Goal: Check status: Check status

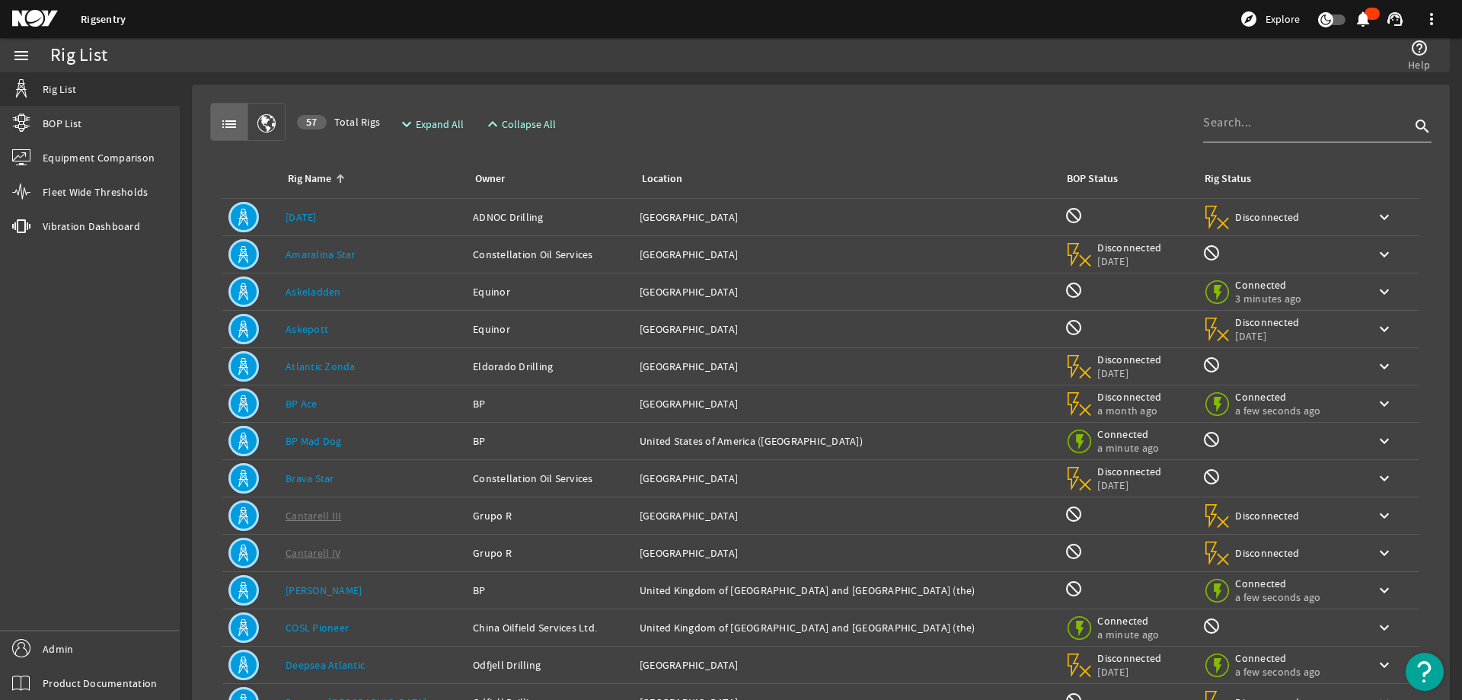
click at [1239, 118] on input at bounding box center [1306, 122] width 207 height 18
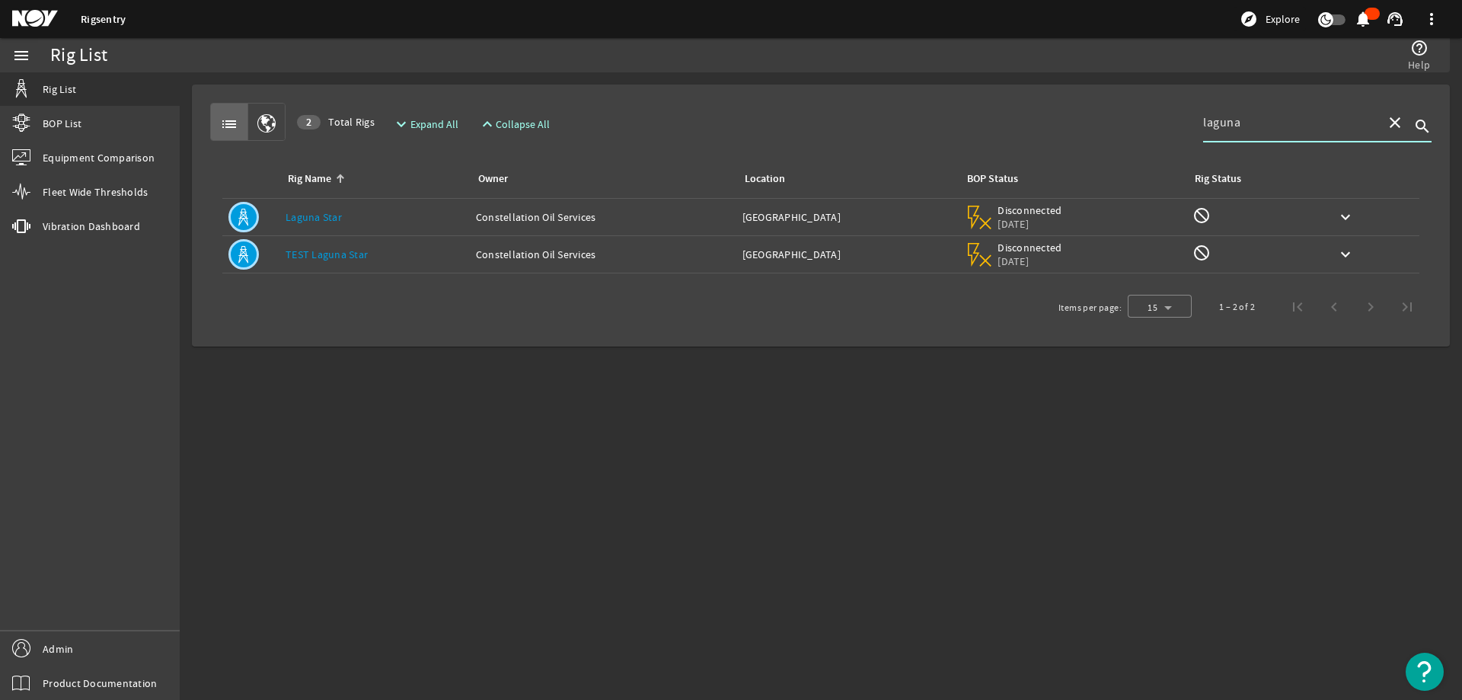
type input "laguna"
click at [321, 215] on link "Laguna Star" at bounding box center [314, 217] width 56 height 14
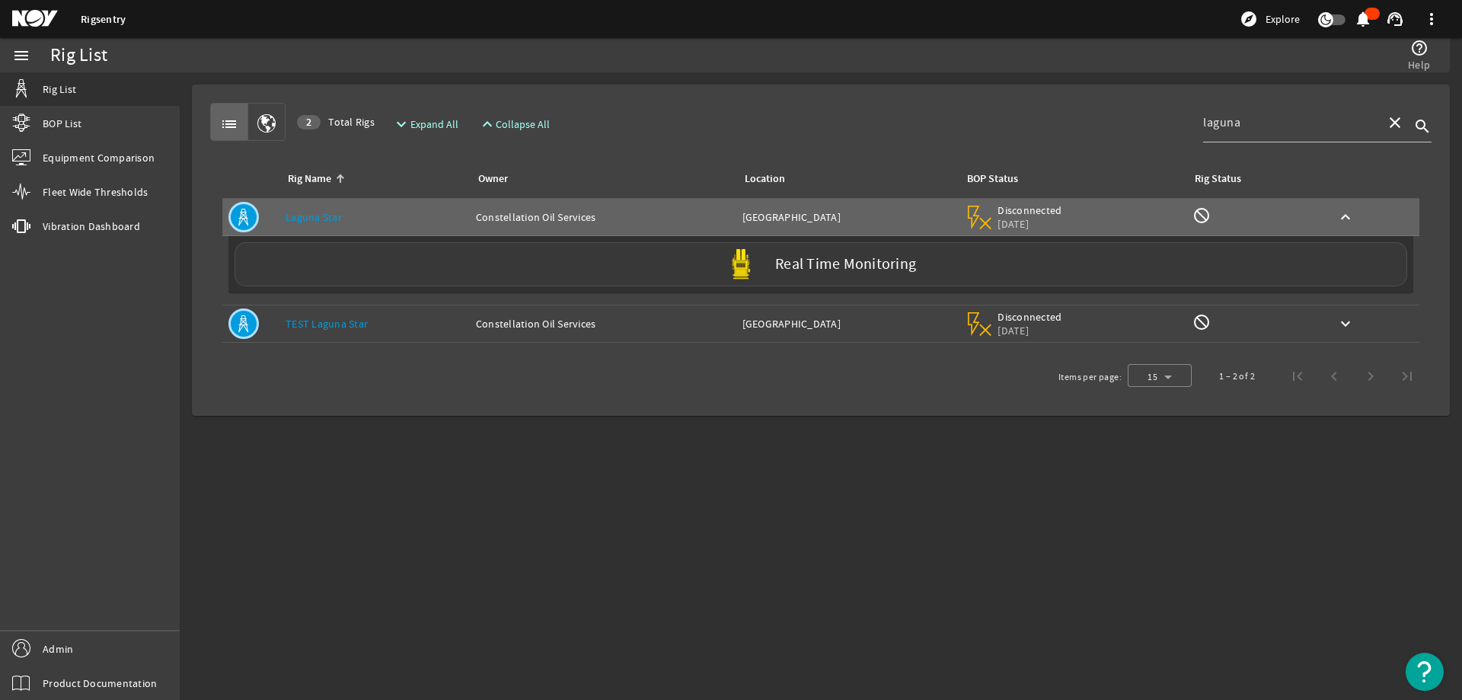
click at [773, 264] on div "Real Time Monitoring" at bounding box center [821, 264] width 1173 height 44
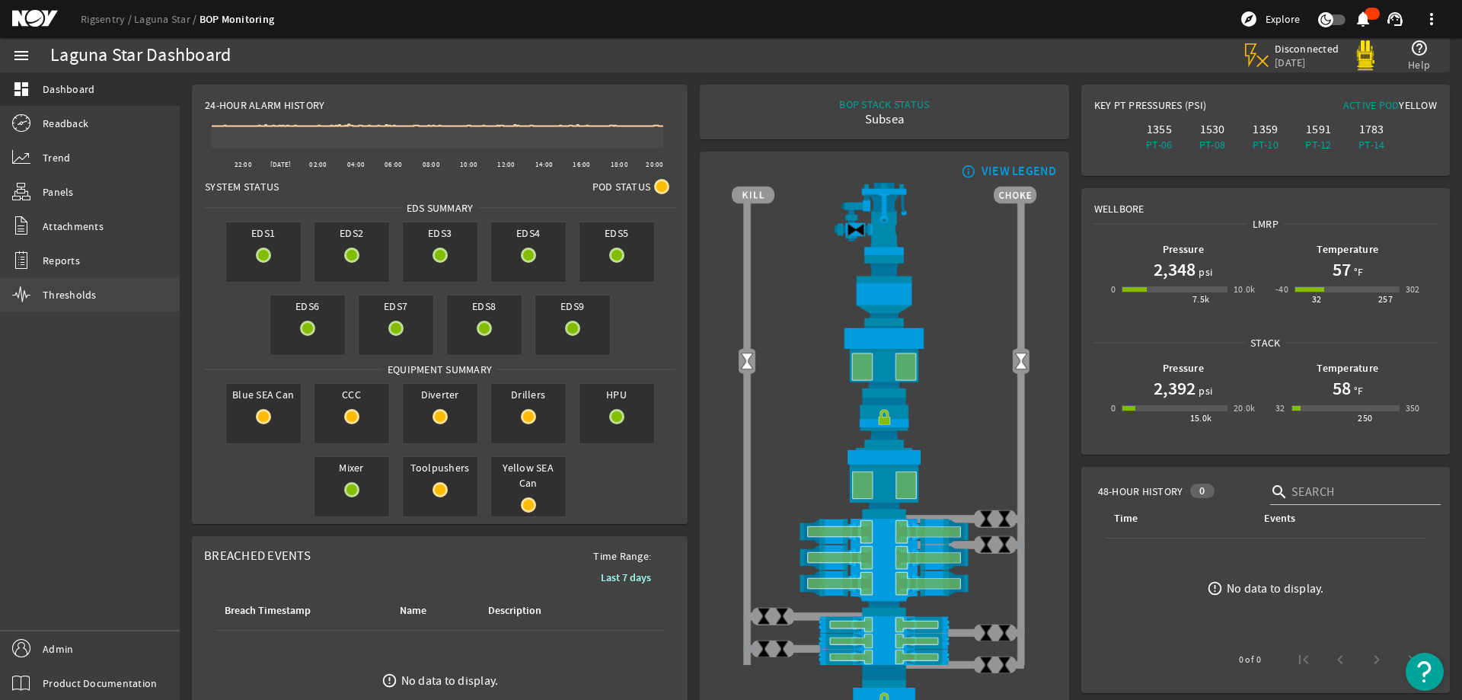
click at [56, 291] on span "Thresholds" at bounding box center [70, 294] width 54 height 15
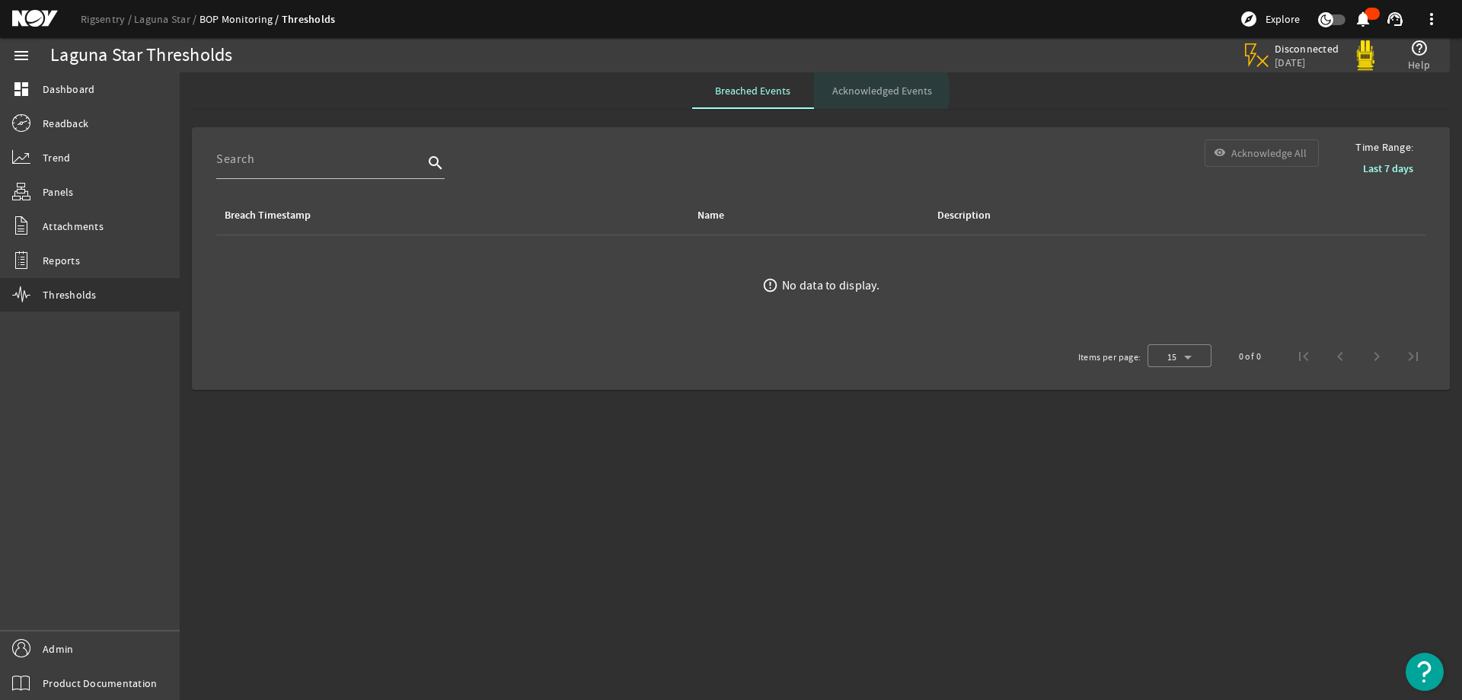
click at [863, 91] on span "Acknowledged Events" at bounding box center [883, 90] width 100 height 11
click at [175, 22] on link "Laguna Star" at bounding box center [167, 19] width 66 height 14
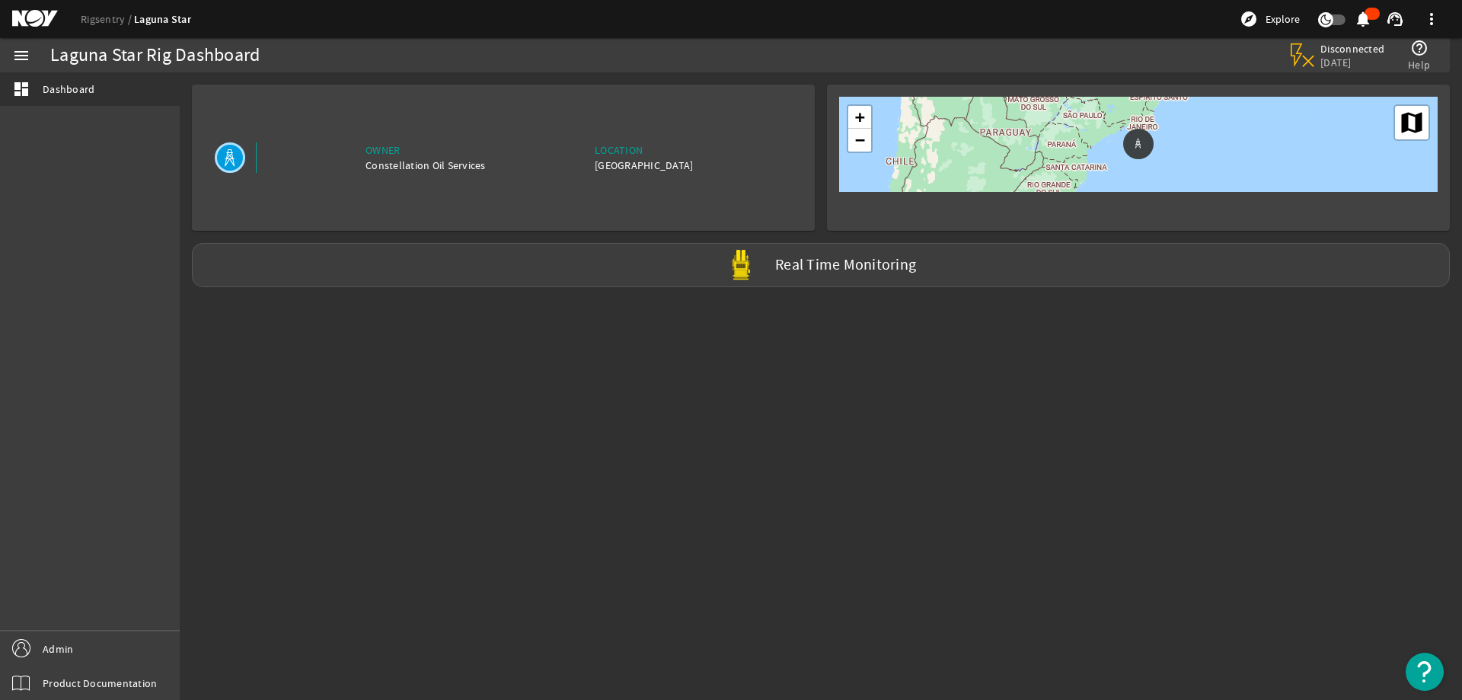
click at [99, 10] on div "Rigsentry Laguna Star explore Explore notifications support_agent more_vert" at bounding box center [731, 19] width 1462 height 38
click at [108, 17] on link "Rigsentry" at bounding box center [107, 19] width 53 height 14
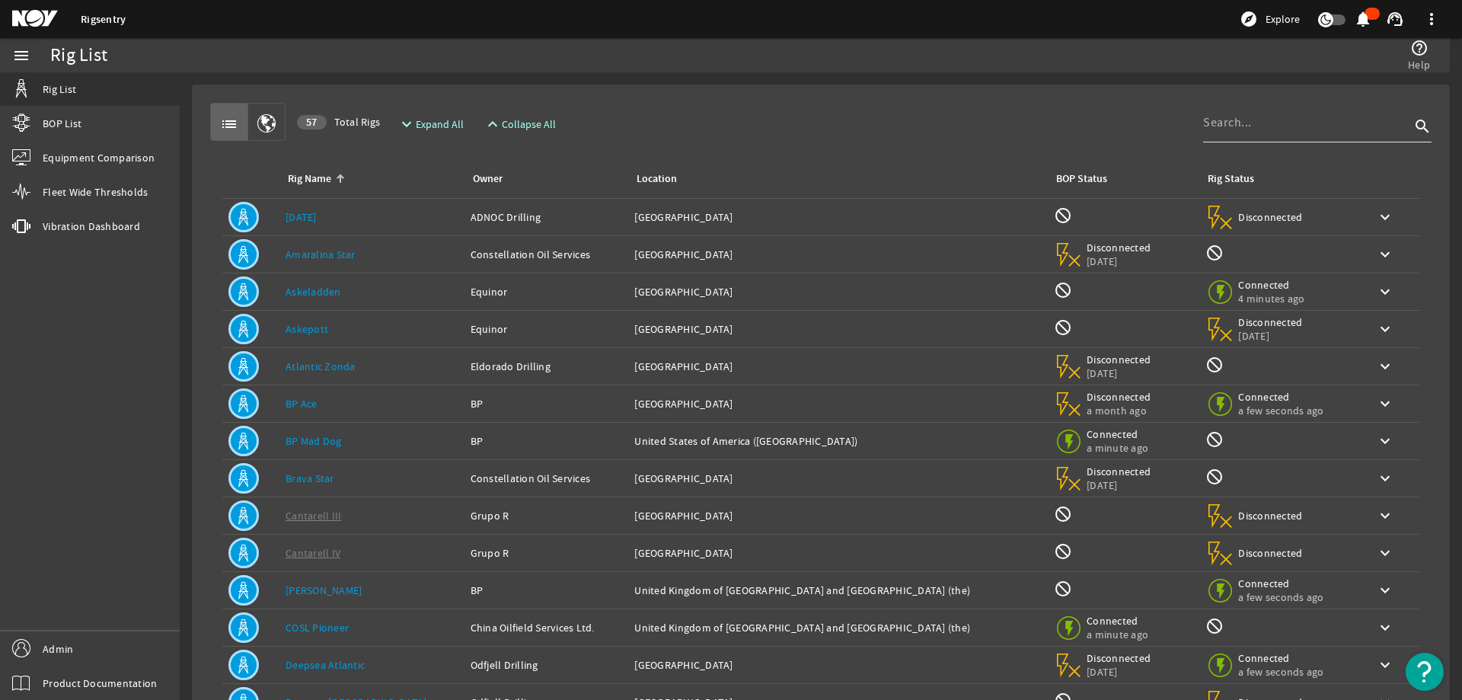
click at [1231, 131] on input at bounding box center [1306, 122] width 207 height 18
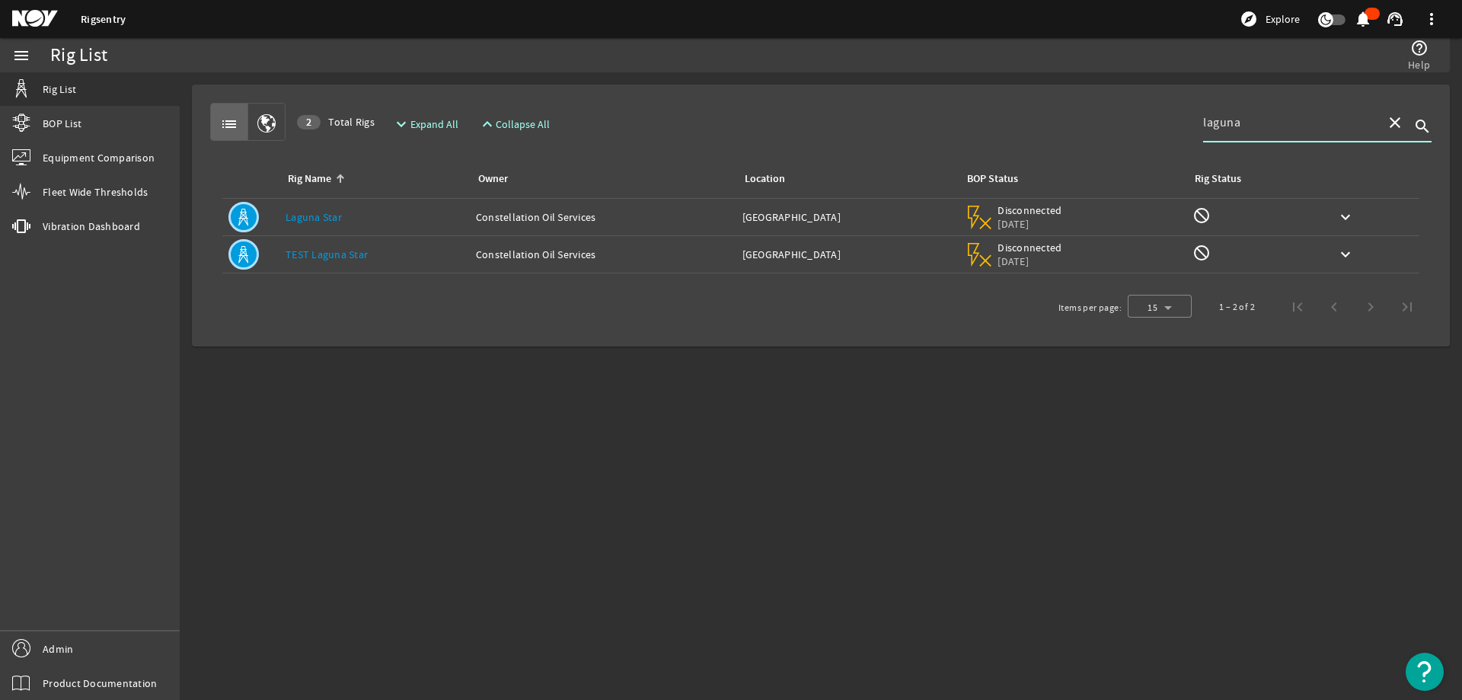
type input "laguna"
click at [325, 257] on link "TEST Laguna Star" at bounding box center [327, 255] width 82 height 14
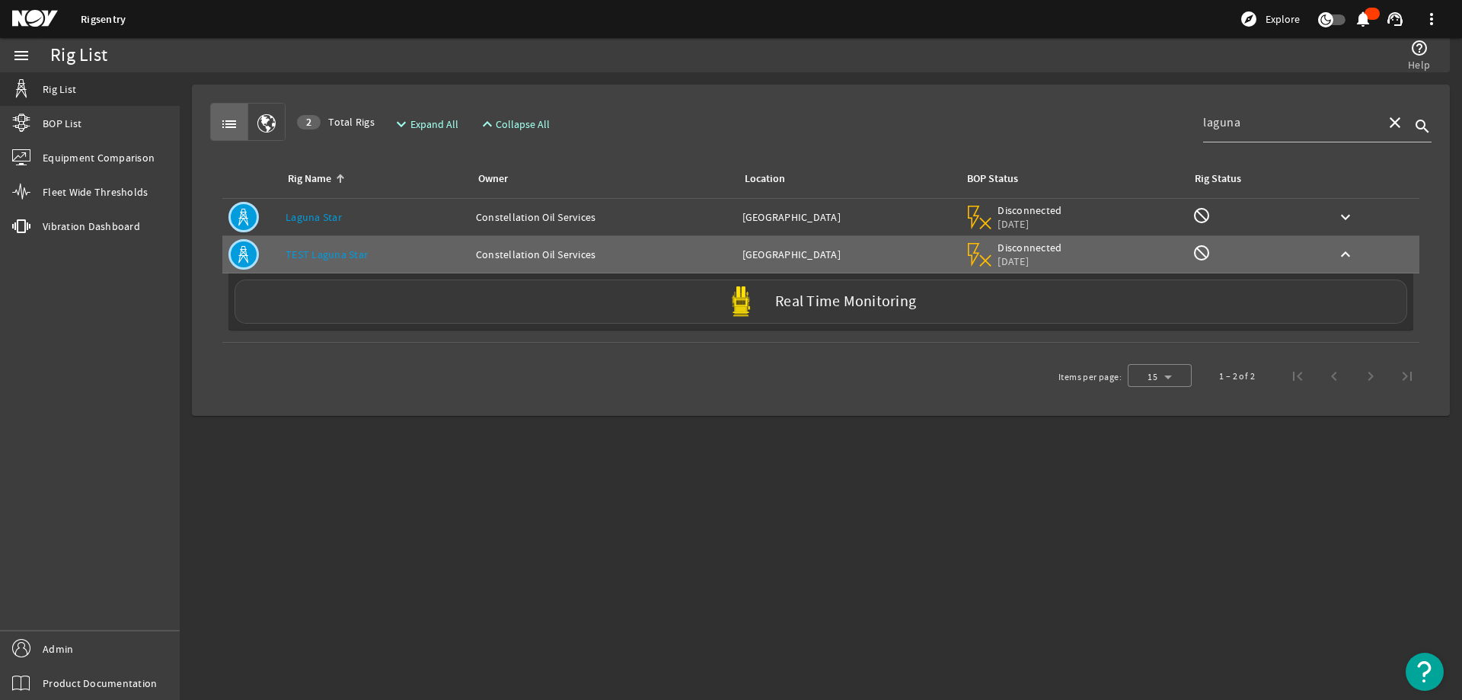
click at [778, 309] on label "Real Time Monitoring" at bounding box center [845, 302] width 141 height 16
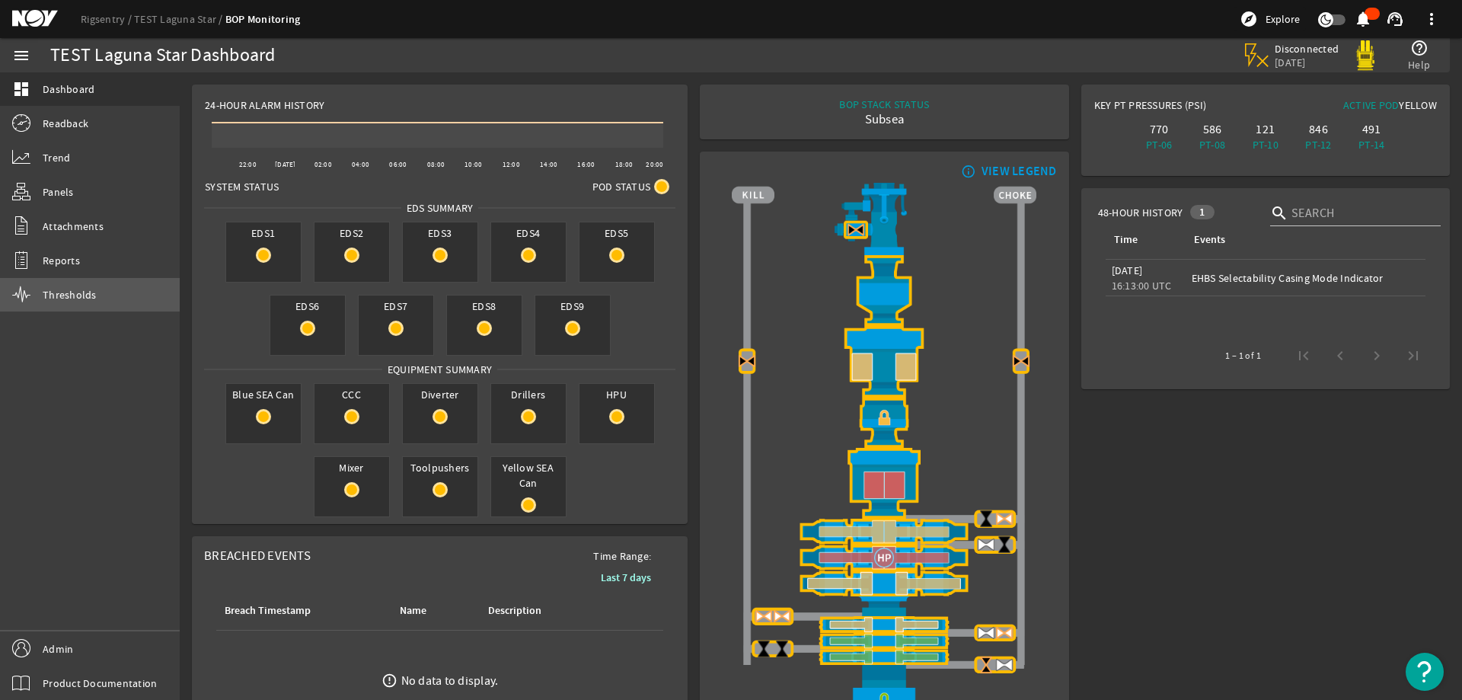
click at [68, 295] on span "Thresholds" at bounding box center [70, 294] width 54 height 15
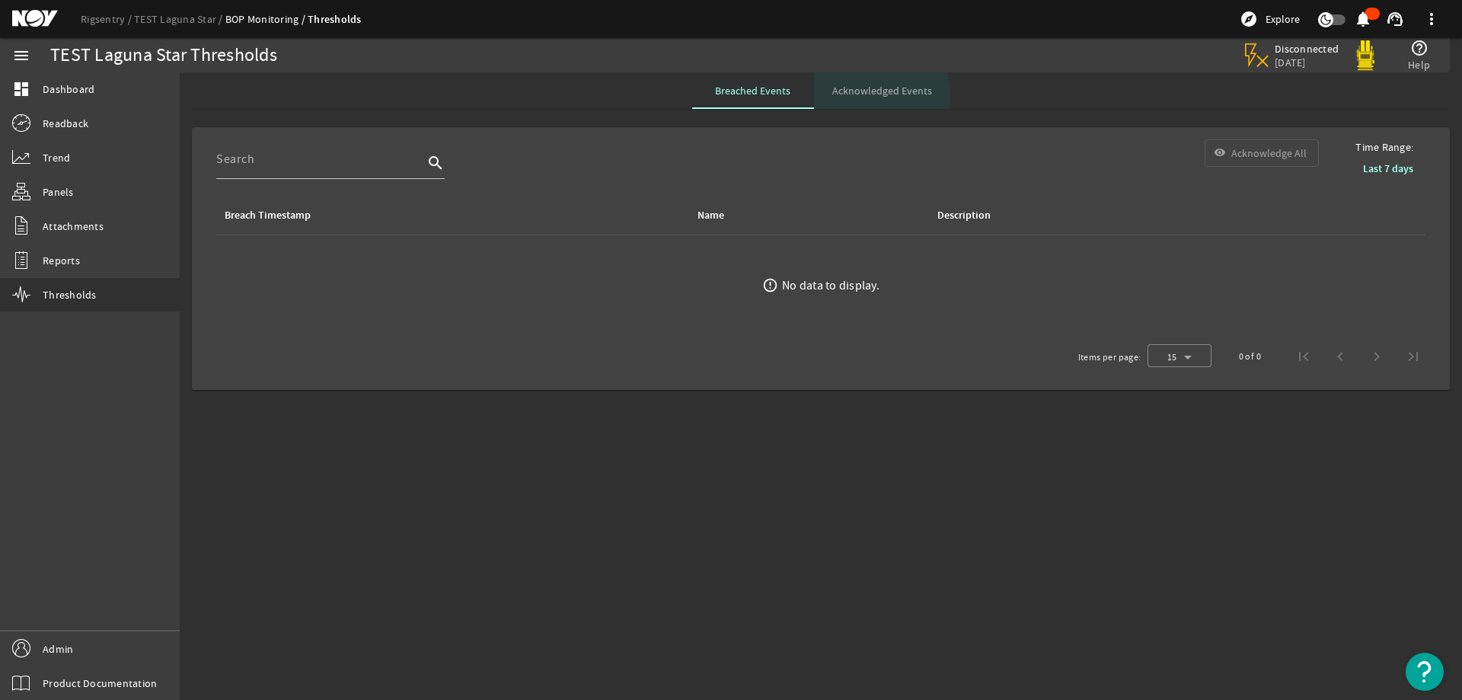
click at [868, 94] on span "Acknowledged Events" at bounding box center [883, 90] width 100 height 11
click at [742, 89] on span "Breached Events" at bounding box center [752, 90] width 75 height 11
click at [53, 301] on span "Thresholds" at bounding box center [70, 294] width 54 height 15
click at [872, 82] on span "Acknowledged Events" at bounding box center [883, 90] width 100 height 37
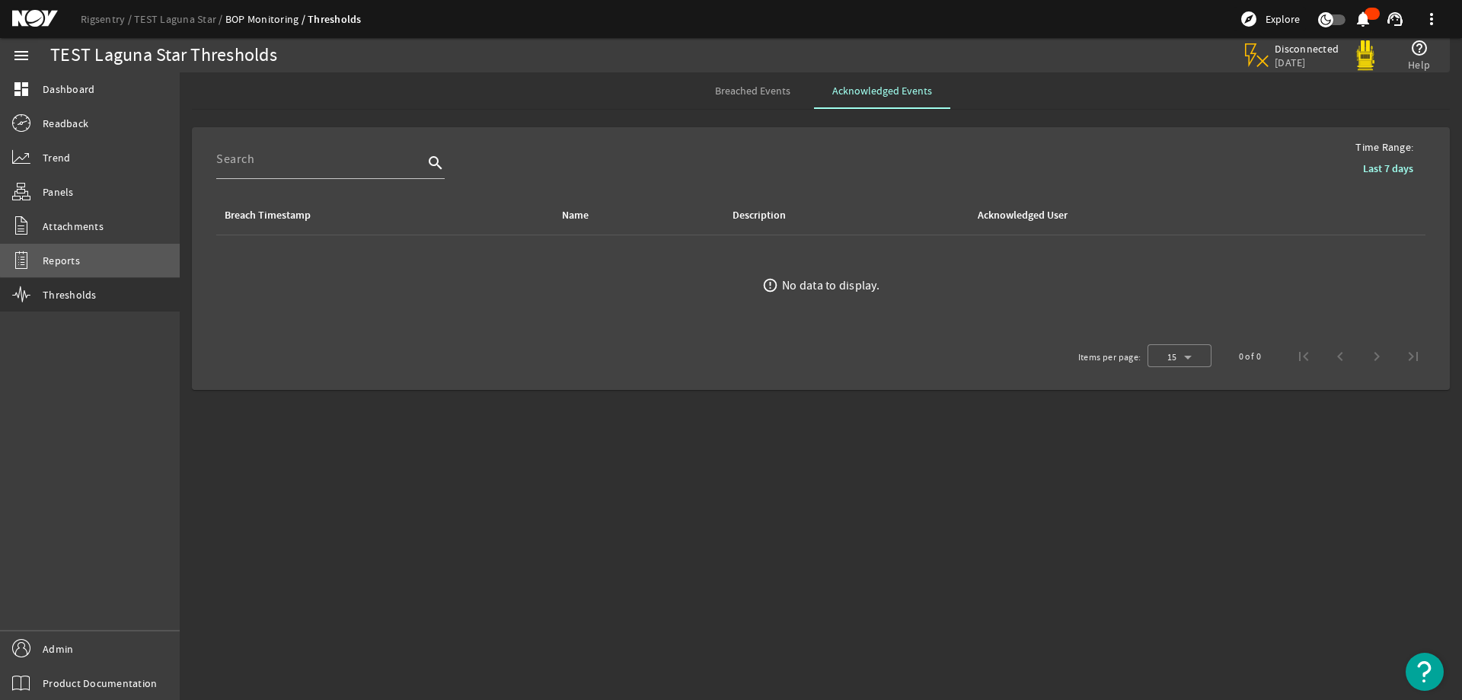
click at [105, 259] on link "Reports" at bounding box center [90, 261] width 180 height 34
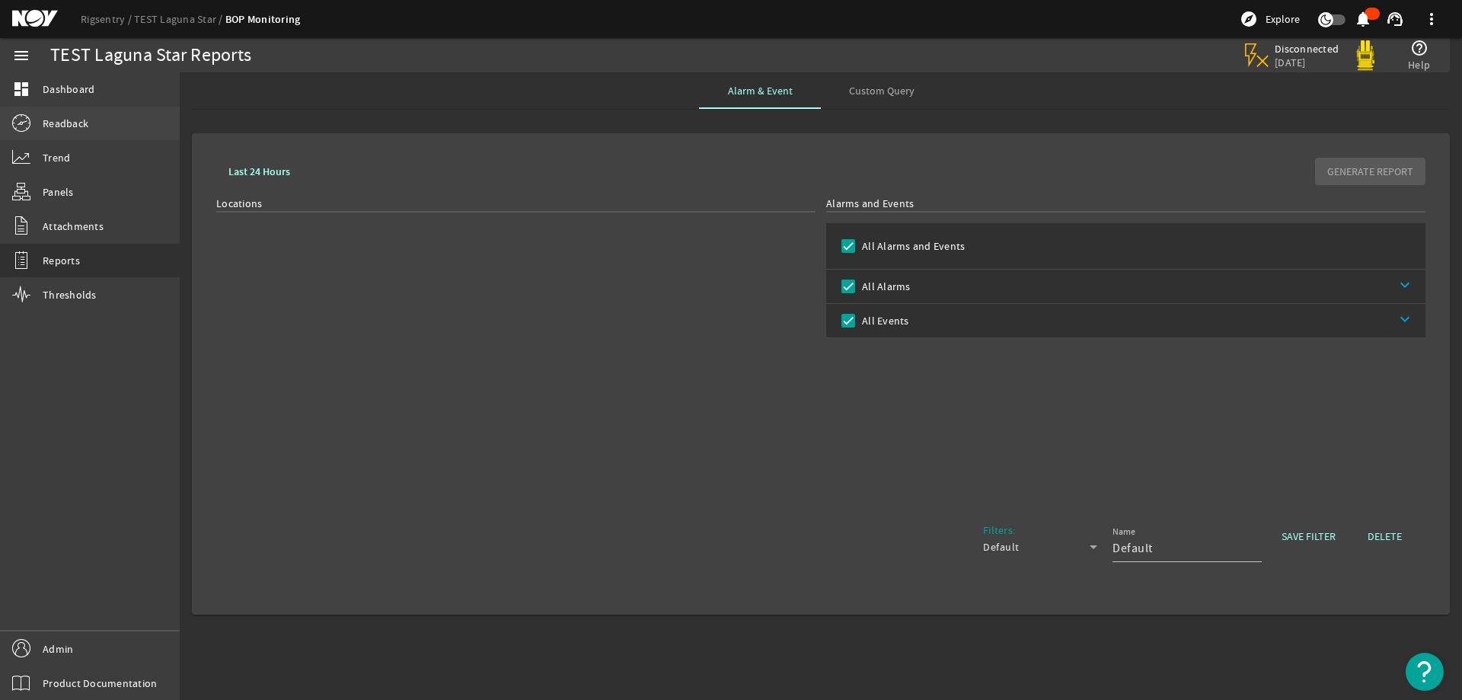
click at [78, 127] on span "Readback" at bounding box center [66, 123] width 46 height 15
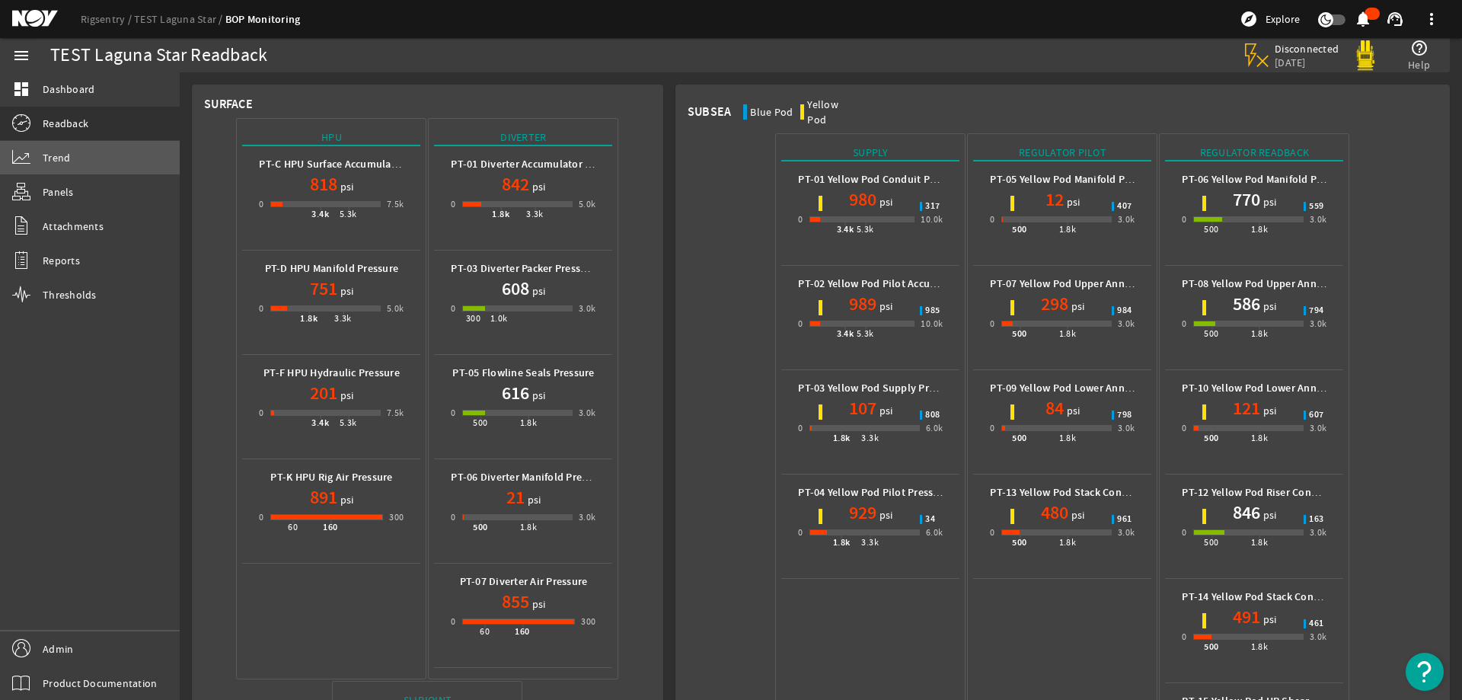
click at [52, 161] on span "Trend" at bounding box center [56, 157] width 27 height 15
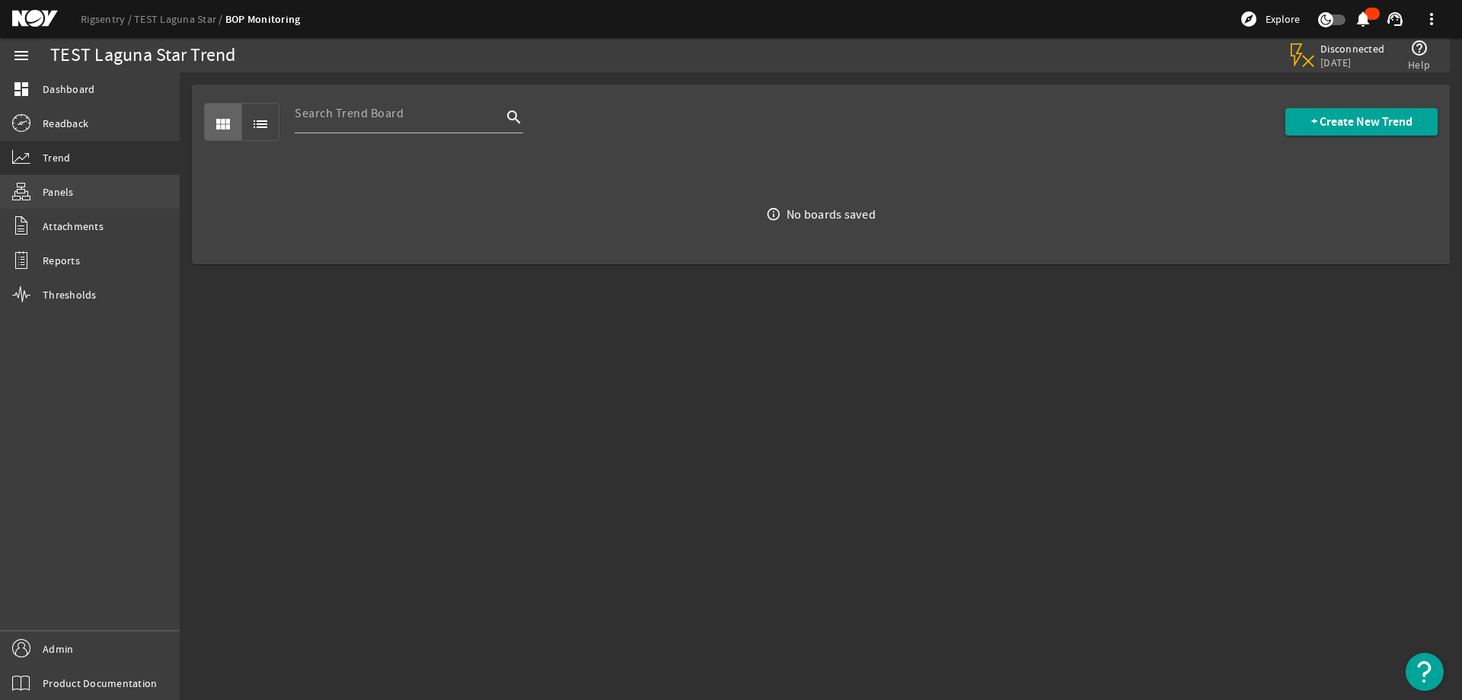
click at [50, 194] on span "Panels" at bounding box center [58, 191] width 31 height 15
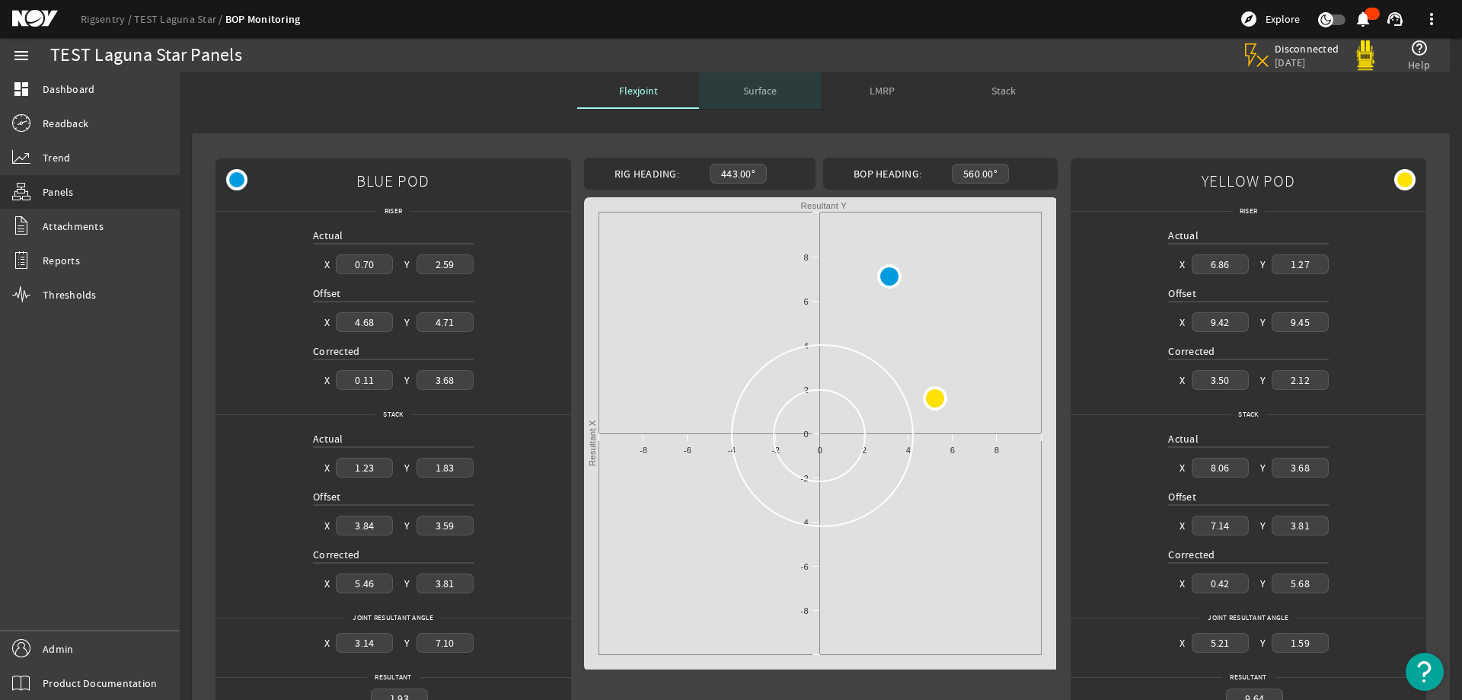
click at [762, 93] on span "Surface" at bounding box center [760, 90] width 34 height 11
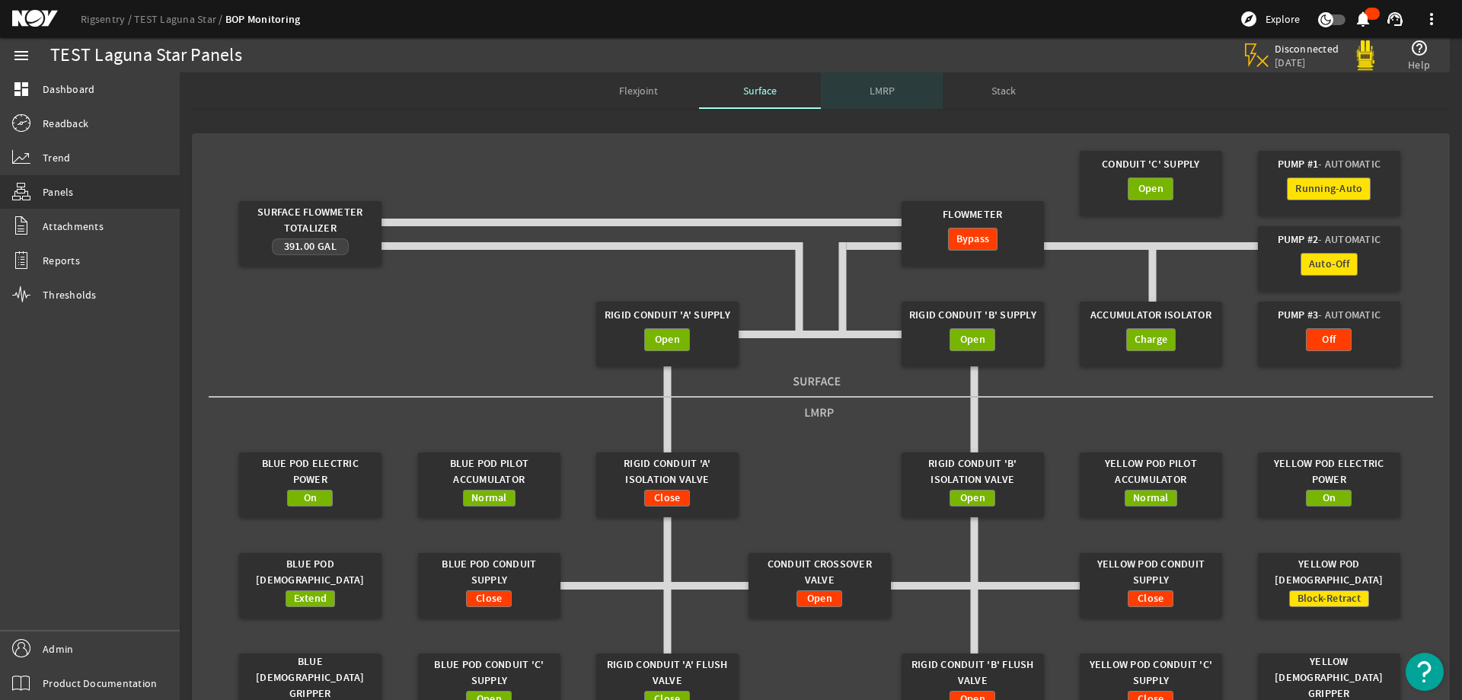
click at [880, 88] on span "LMRP" at bounding box center [882, 90] width 25 height 11
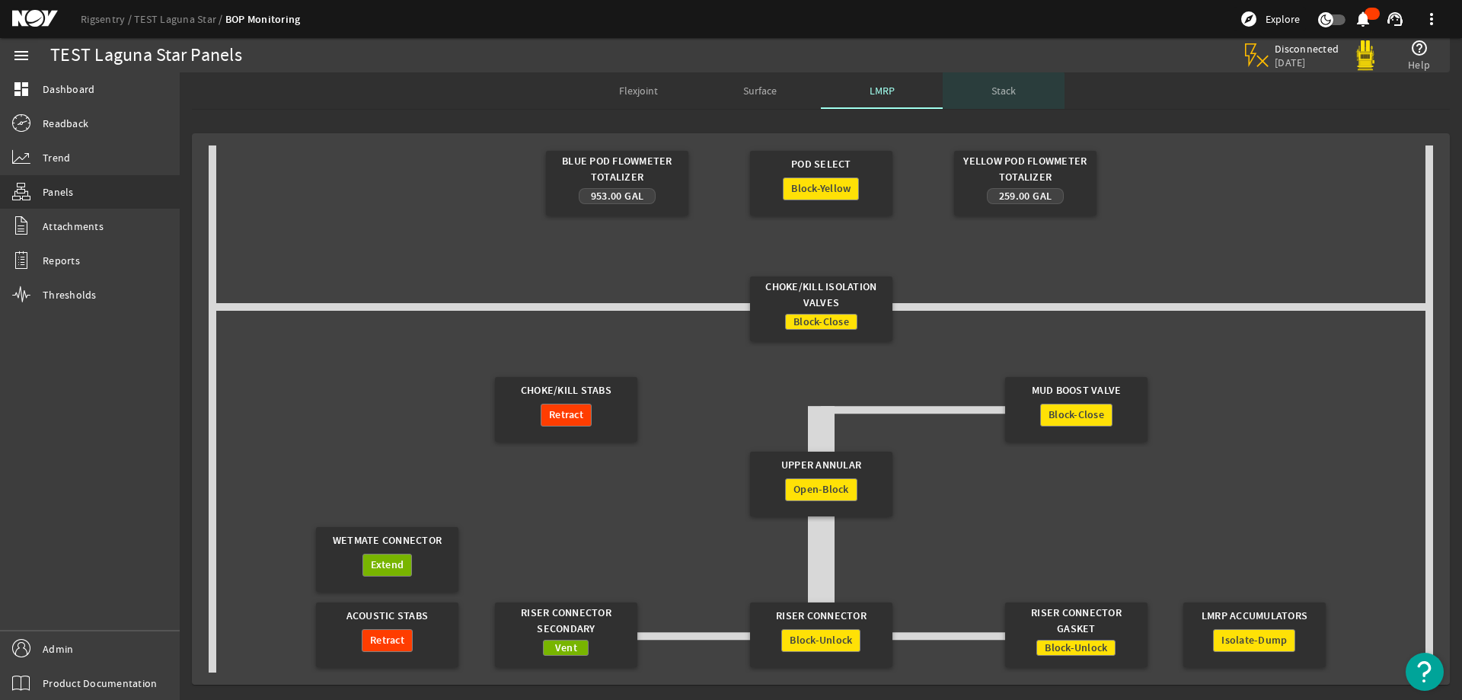
click at [992, 92] on span "Stack" at bounding box center [1004, 90] width 24 height 11
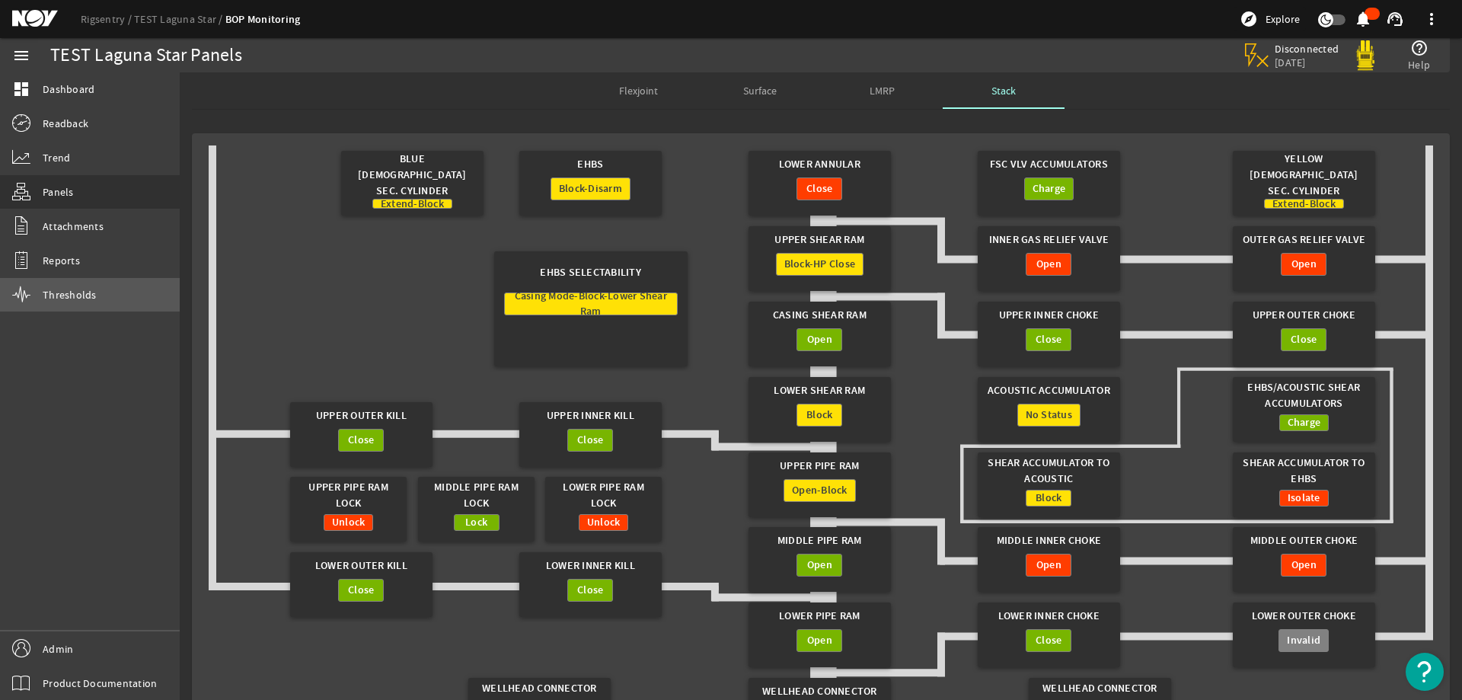
click at [65, 289] on span "Thresholds" at bounding box center [70, 294] width 54 height 15
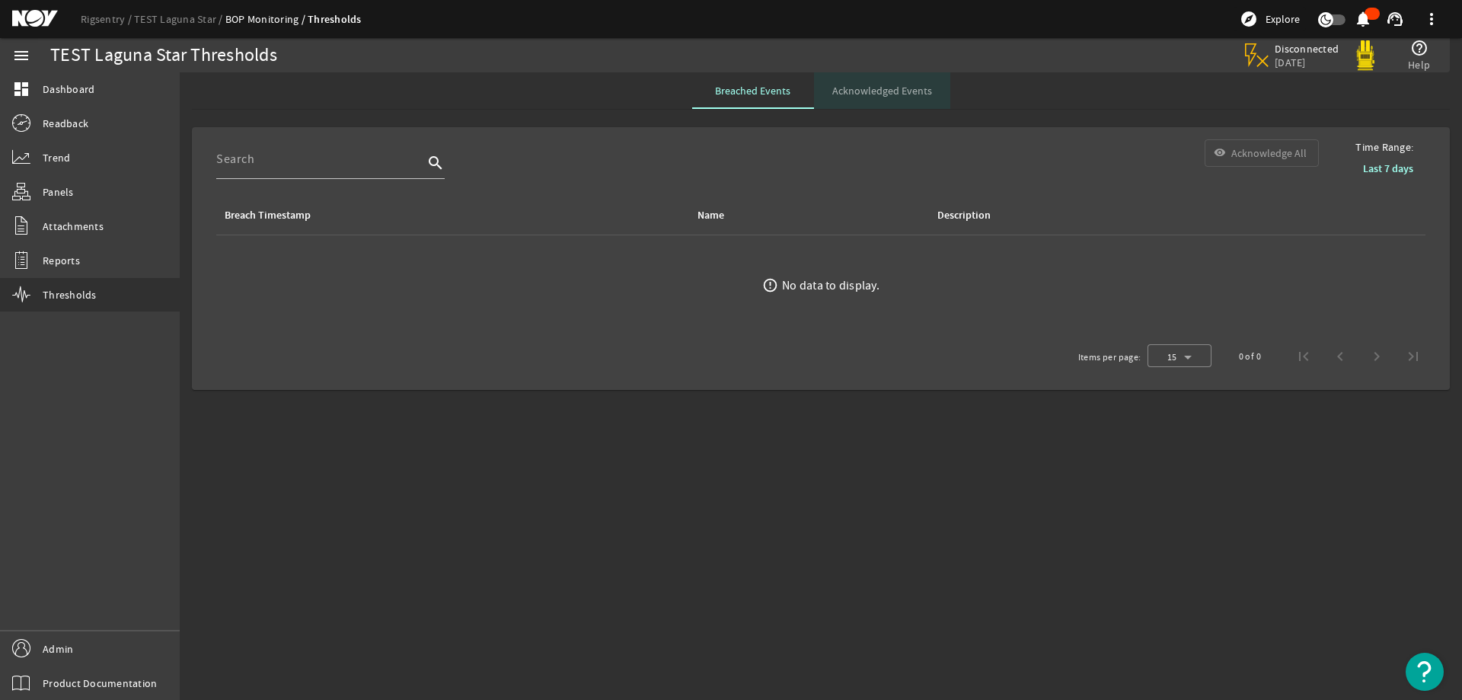
click at [921, 92] on span "Acknowledged Events" at bounding box center [883, 90] width 100 height 11
click at [125, 265] on link "Reports" at bounding box center [90, 261] width 180 height 34
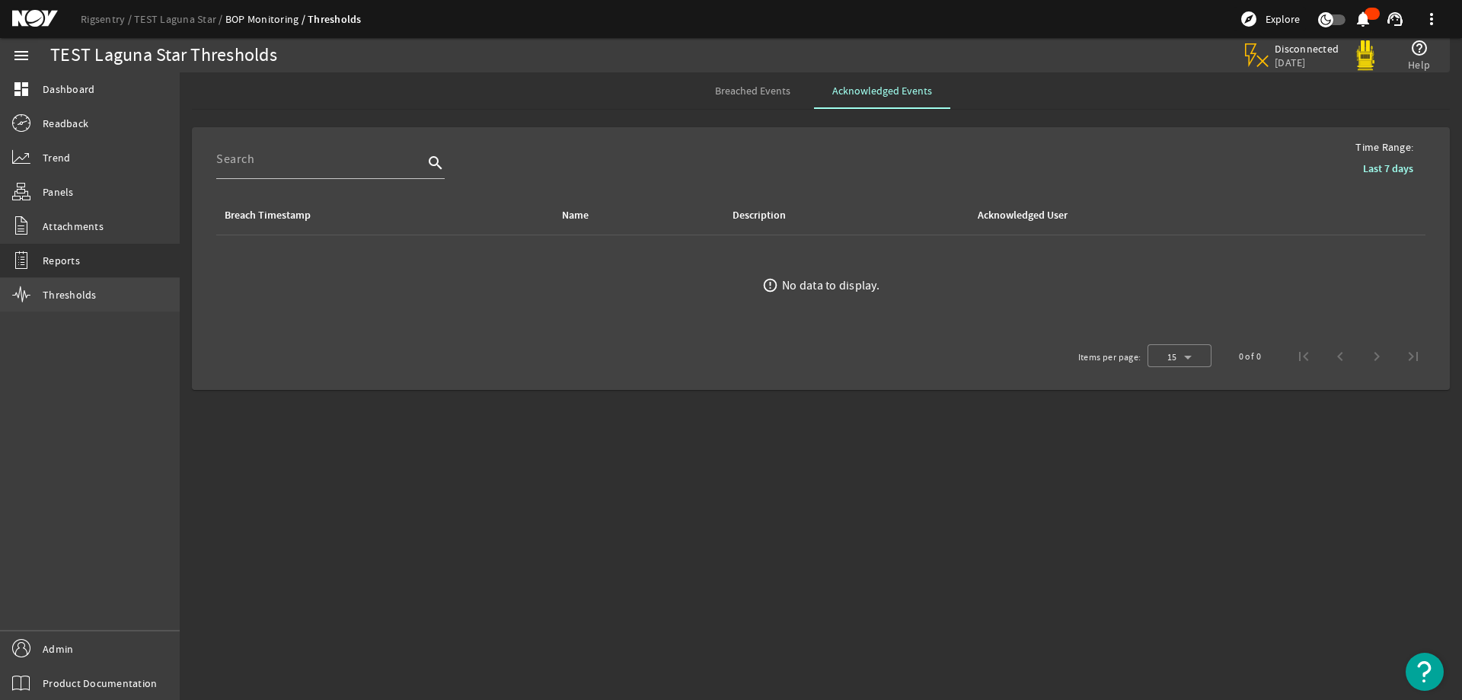
click at [128, 298] on link "Thresholds" at bounding box center [90, 295] width 180 height 34
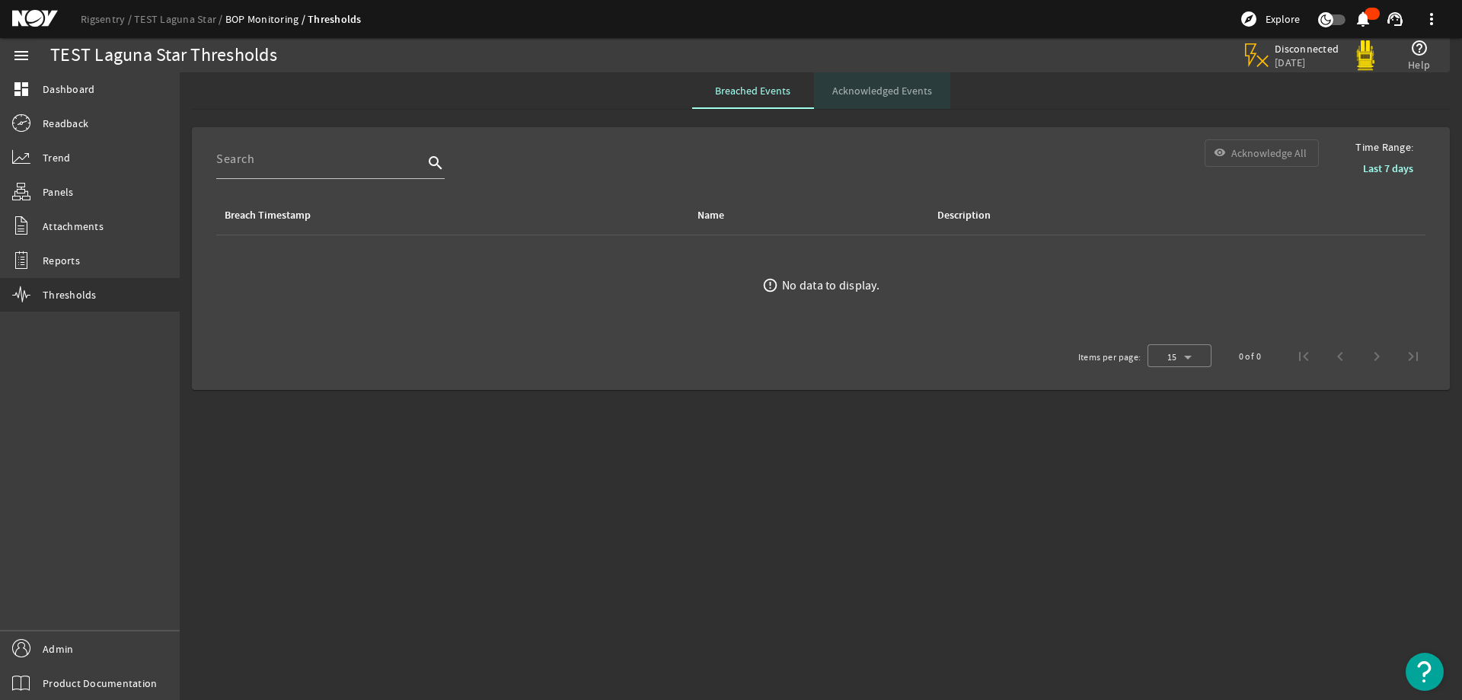
drag, startPoint x: 894, startPoint y: 93, endPoint x: 874, endPoint y: 115, distance: 29.7
click at [893, 94] on span "Acknowledged Events" at bounding box center [883, 90] width 100 height 11
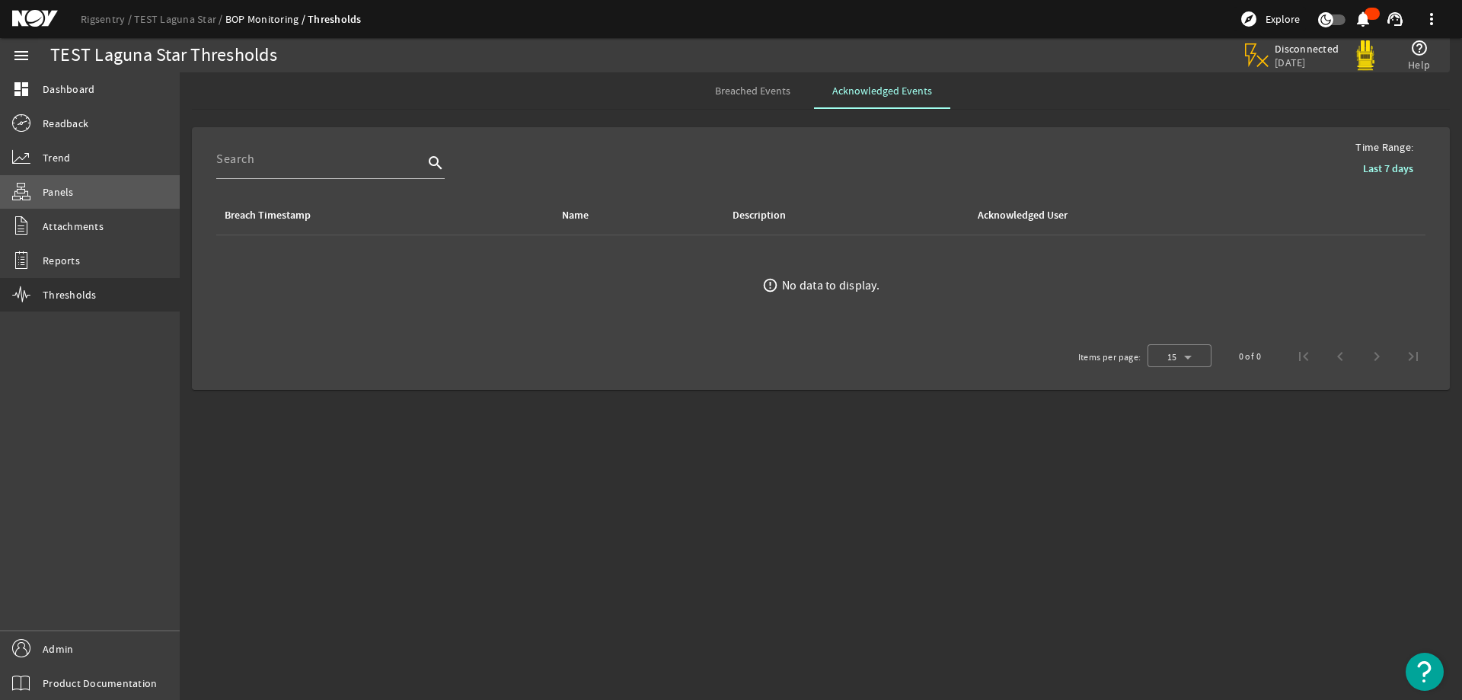
click at [52, 191] on span "Panels" at bounding box center [58, 191] width 31 height 15
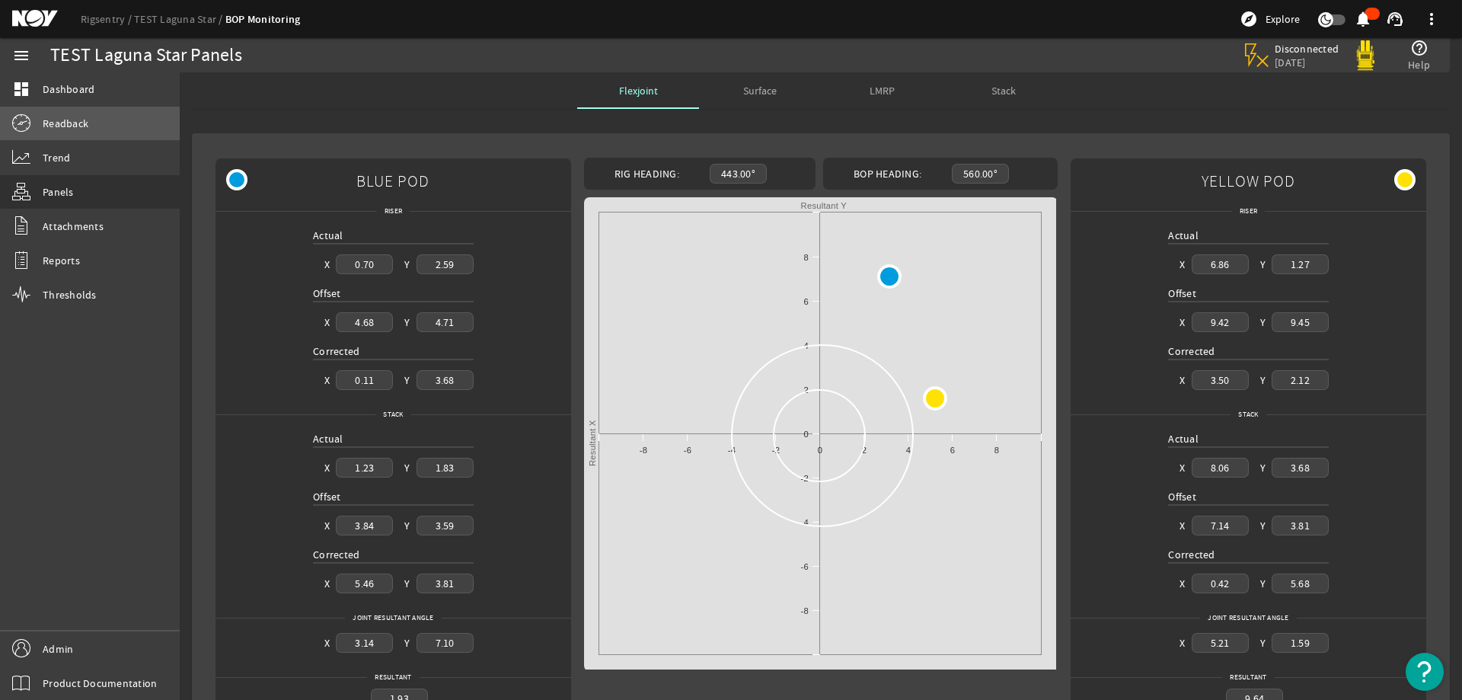
click at [58, 127] on span "Readback" at bounding box center [66, 123] width 46 height 15
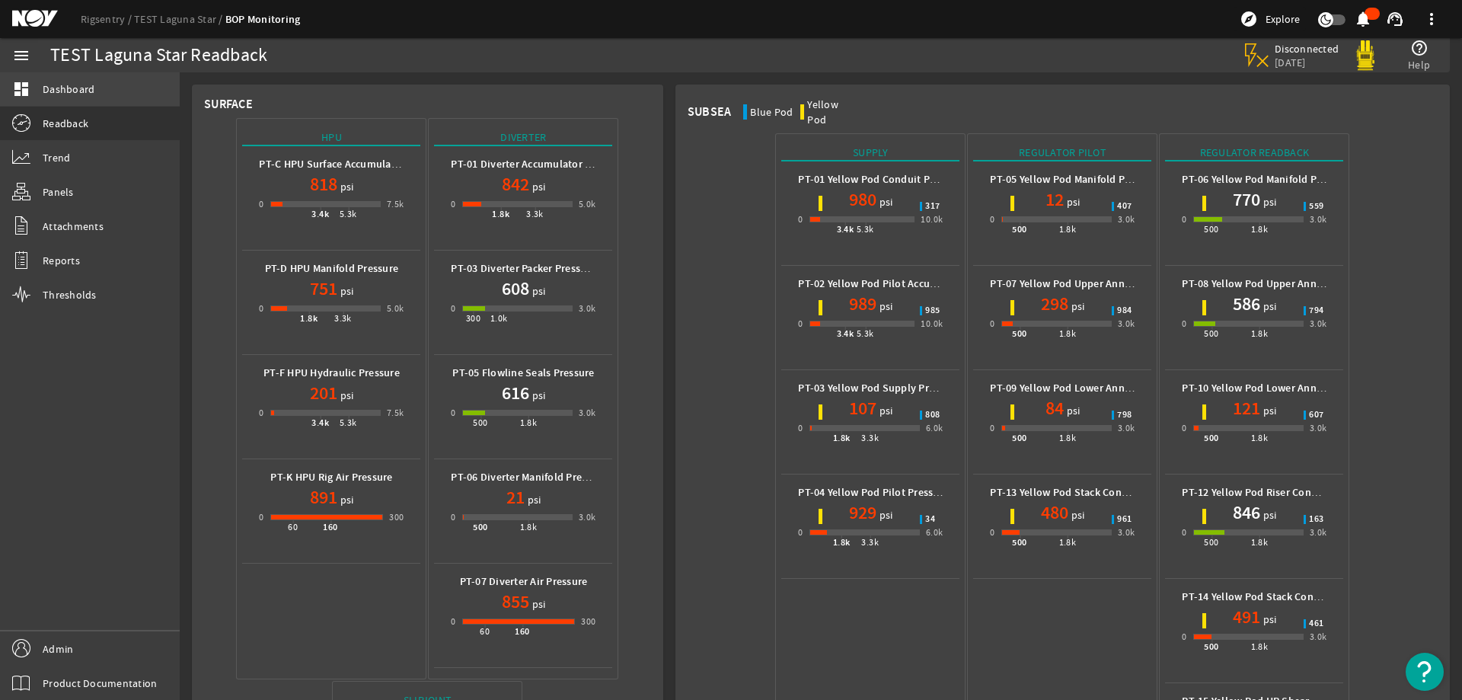
click at [66, 96] on span "Dashboard" at bounding box center [69, 89] width 52 height 15
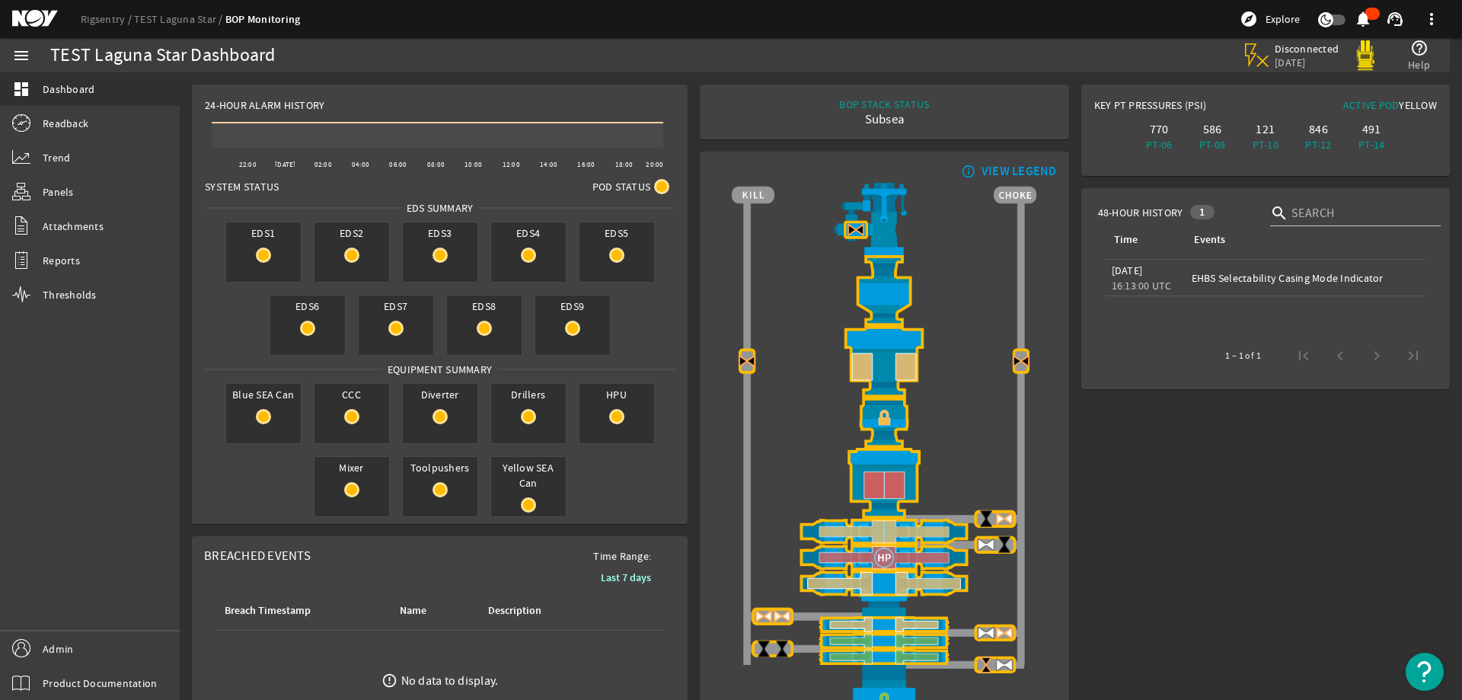
scroll to position [125, 0]
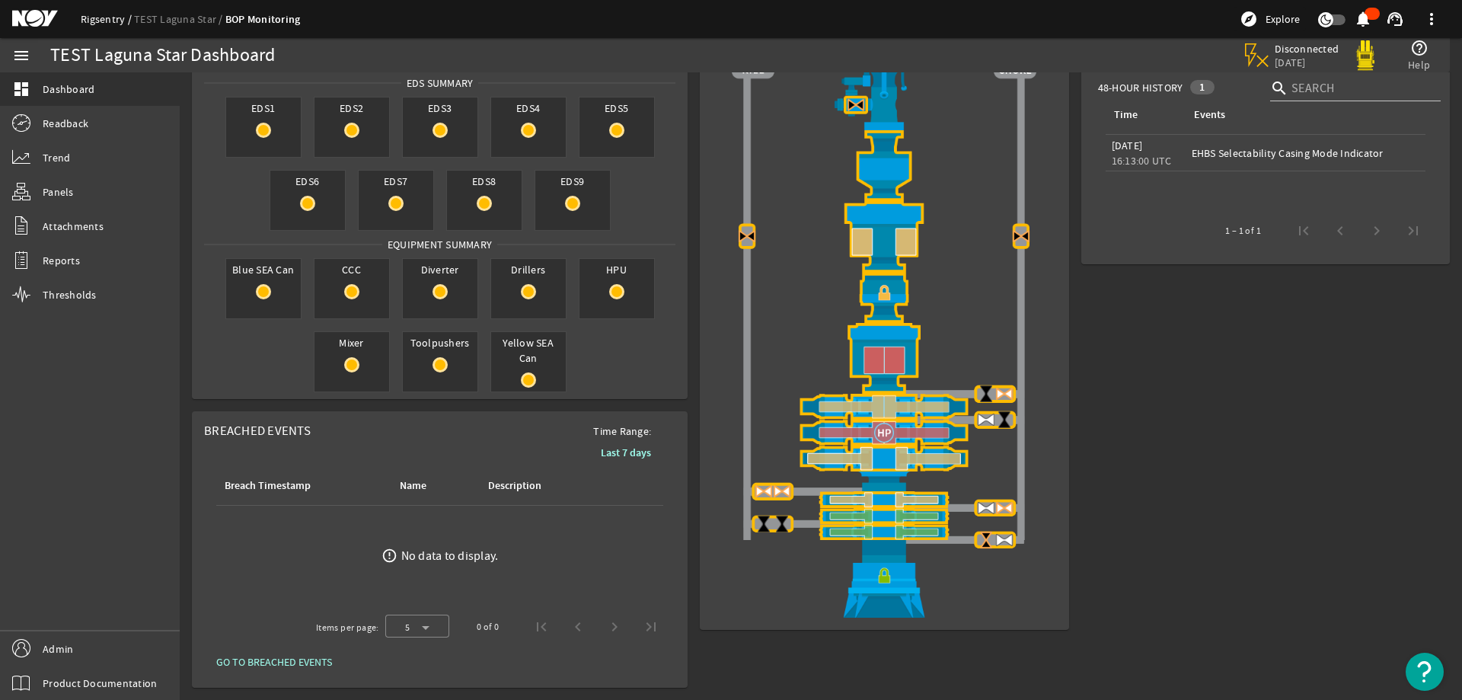
click at [97, 21] on link "Rigsentry" at bounding box center [107, 19] width 53 height 14
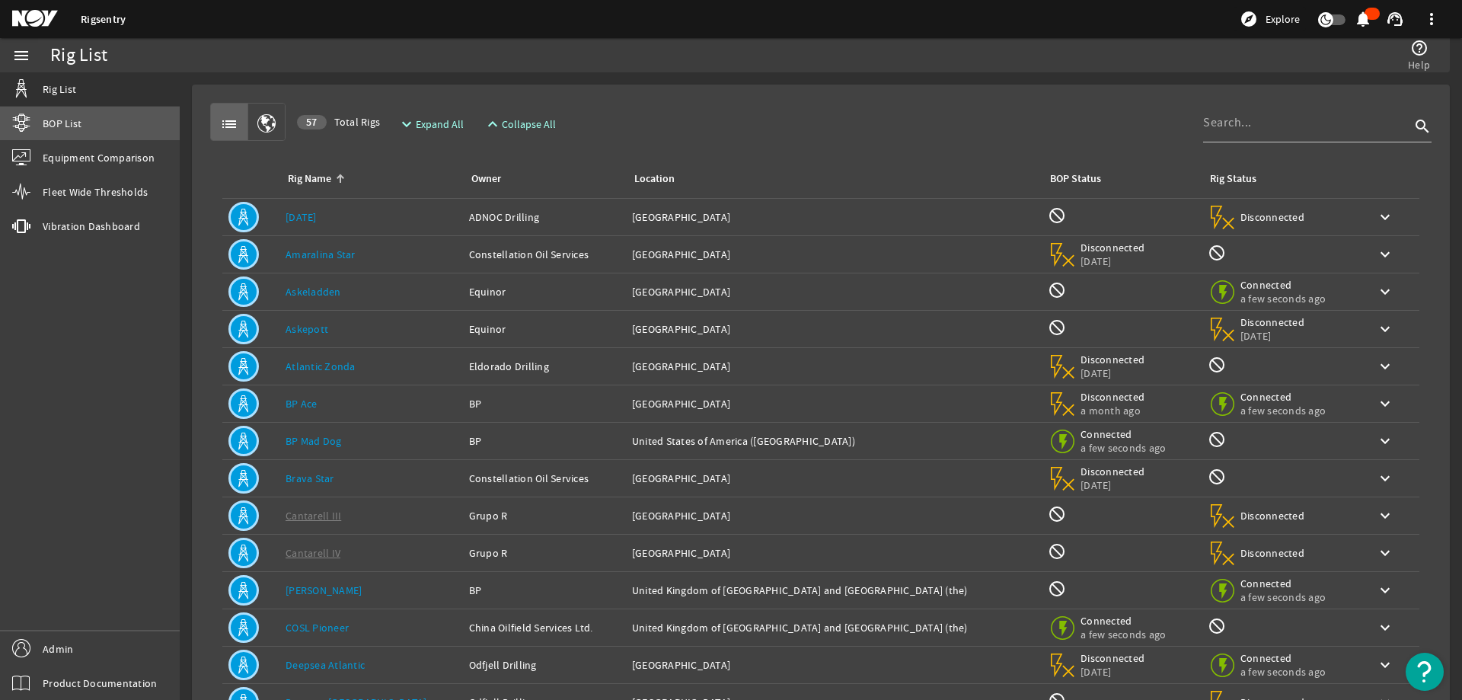
click at [102, 118] on link "BOP List" at bounding box center [90, 124] width 180 height 34
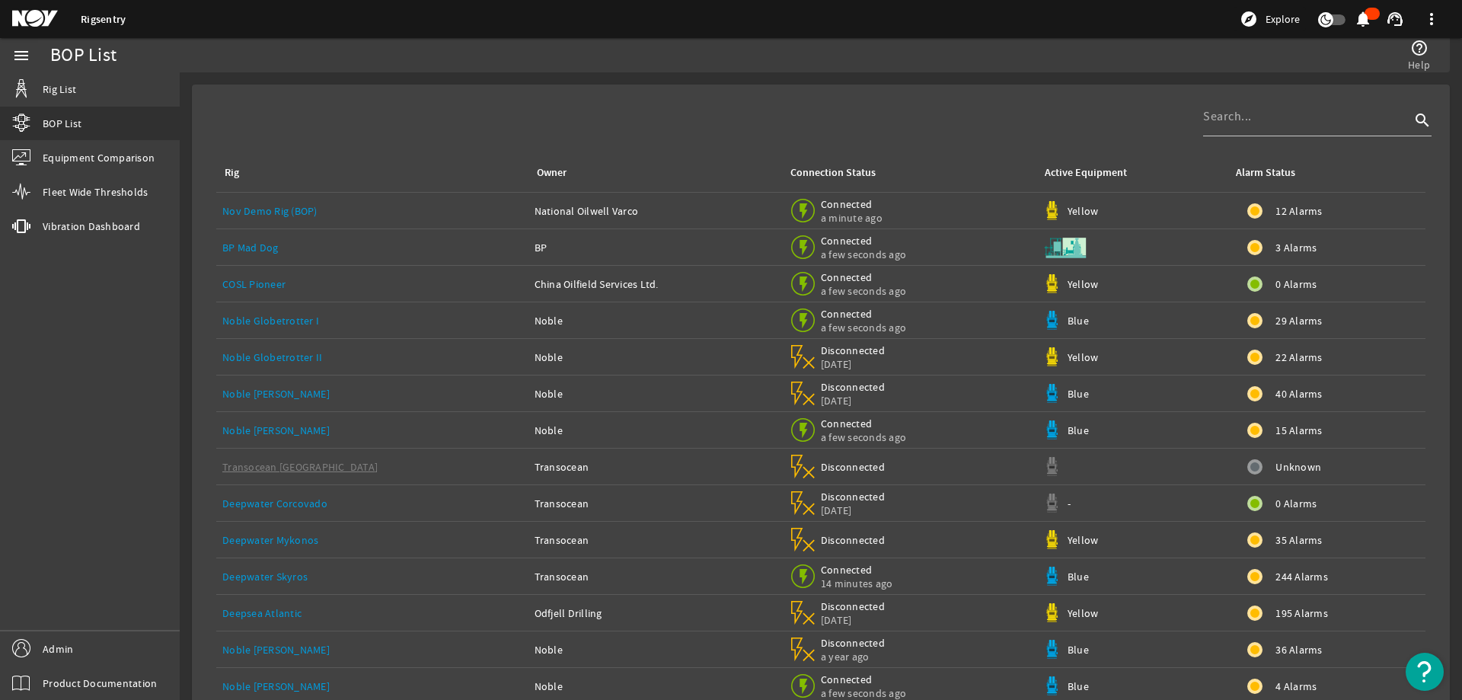
scroll to position [108, 0]
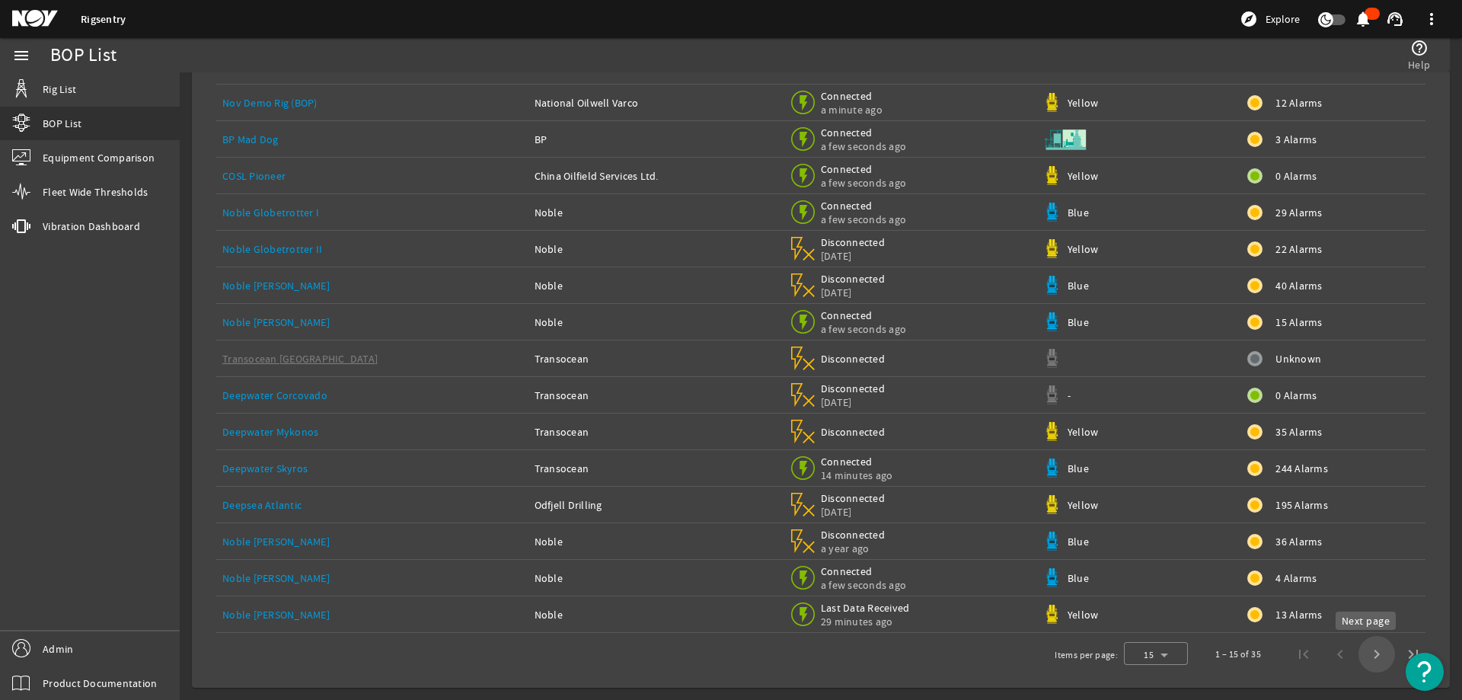
click at [1370, 654] on span "Next page" at bounding box center [1377, 654] width 37 height 37
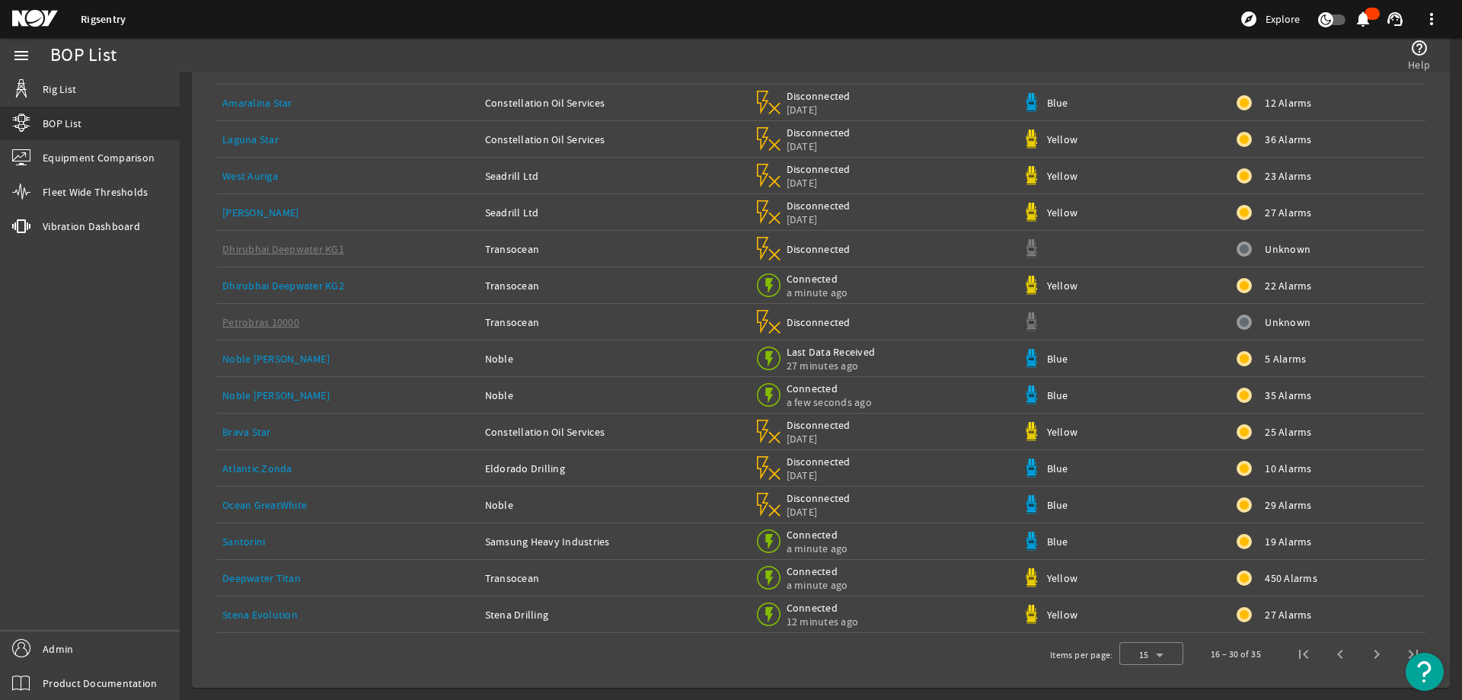
click at [242, 136] on link "Laguna Star" at bounding box center [250, 140] width 56 height 14
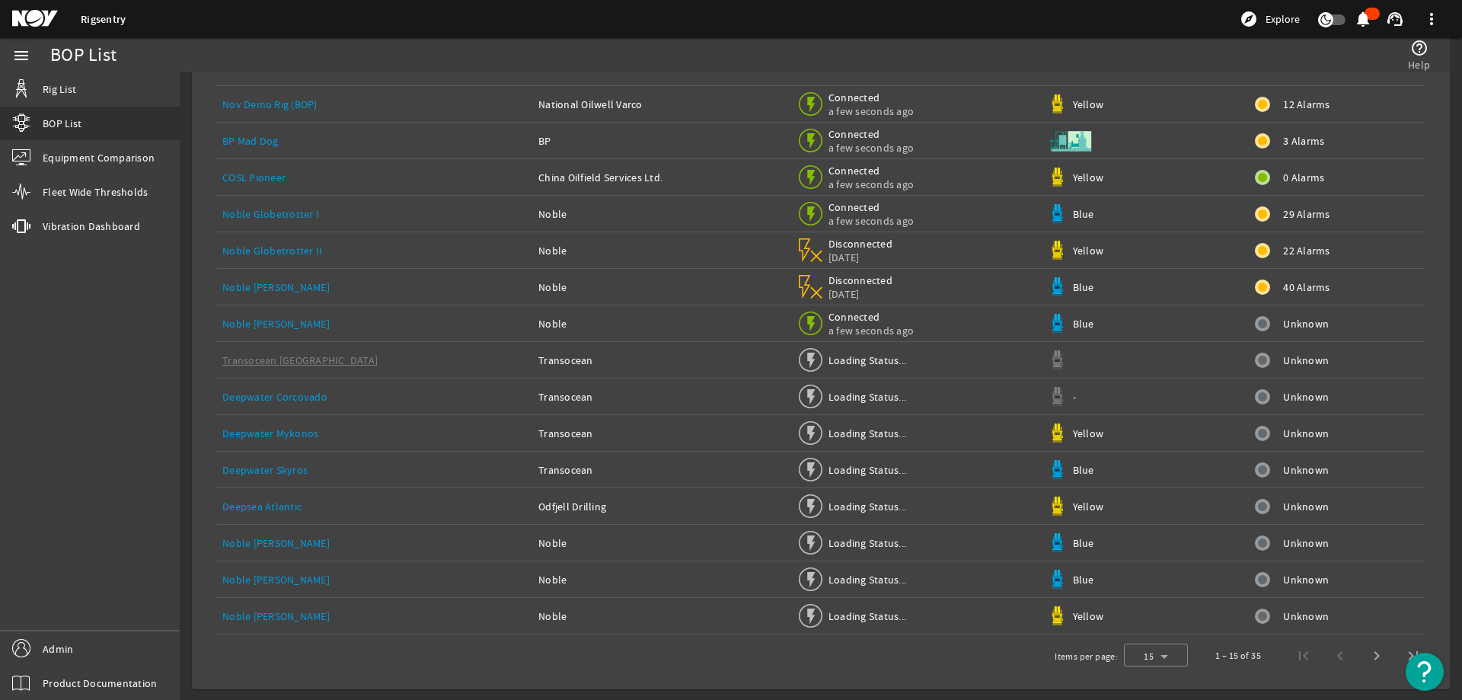
scroll to position [108, 0]
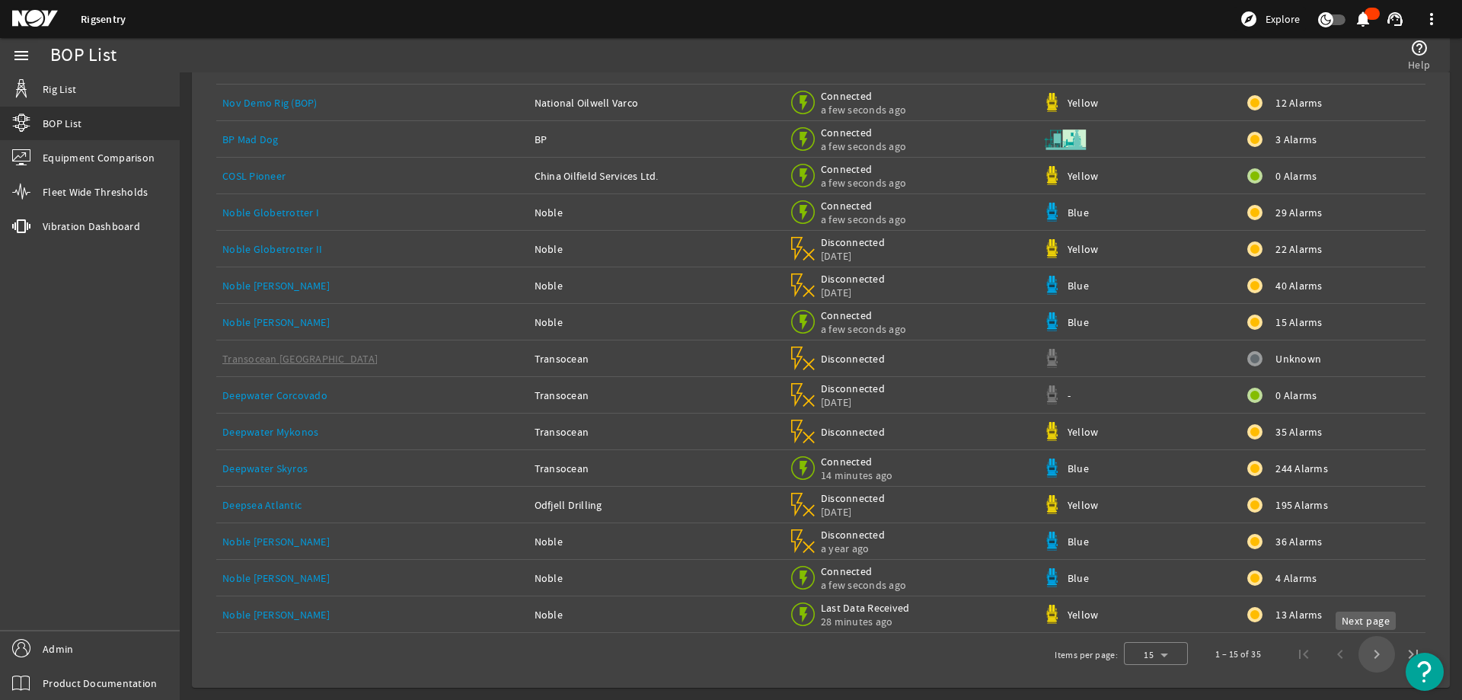
click at [1371, 656] on span "Next page" at bounding box center [1377, 654] width 37 height 37
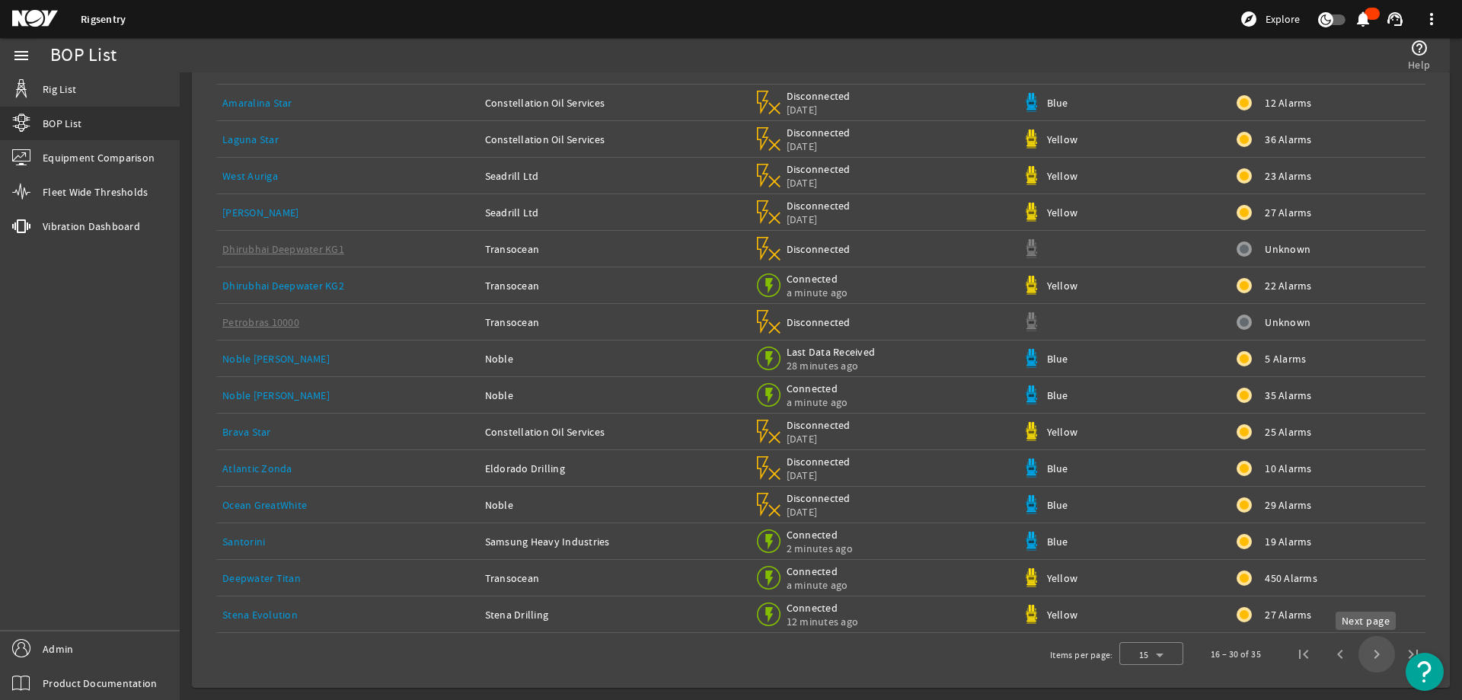
click at [1373, 654] on span "Next page" at bounding box center [1377, 654] width 37 height 37
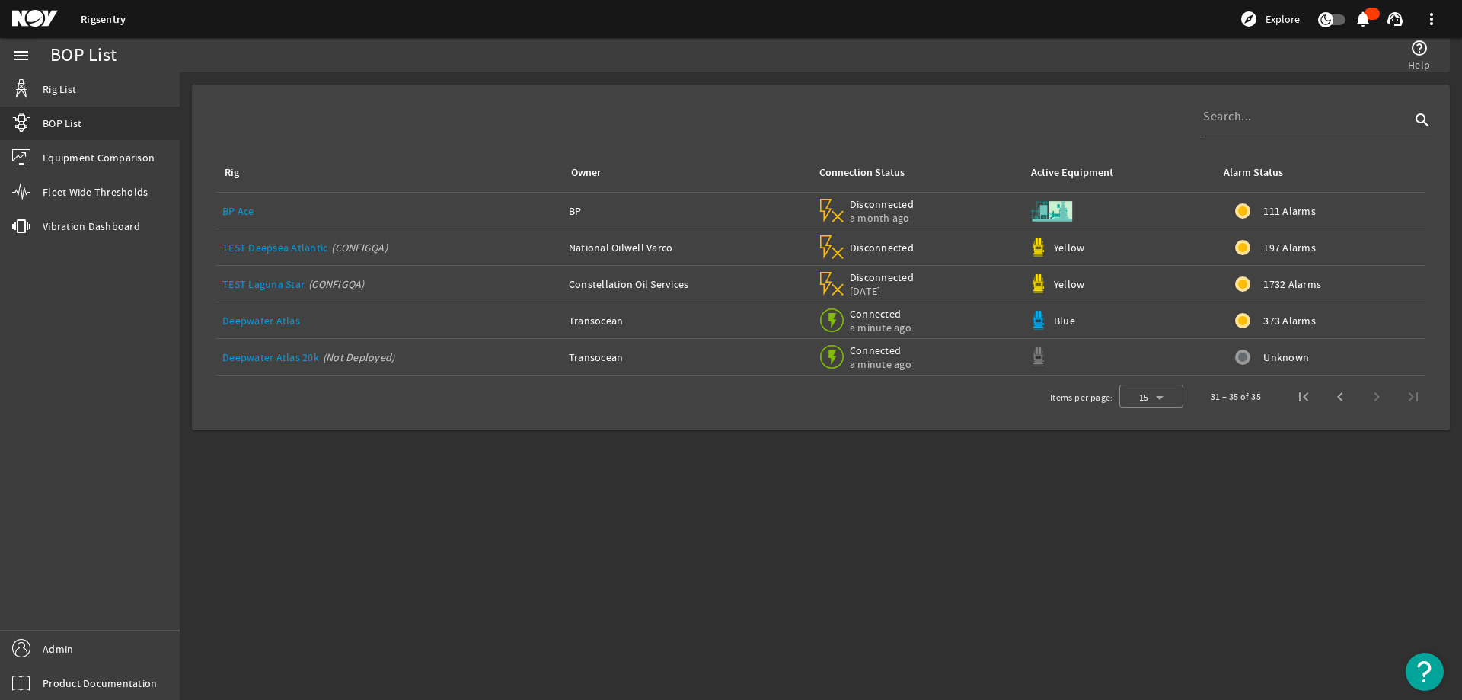
click at [254, 287] on link "TEST Laguna Star" at bounding box center [263, 284] width 82 height 14
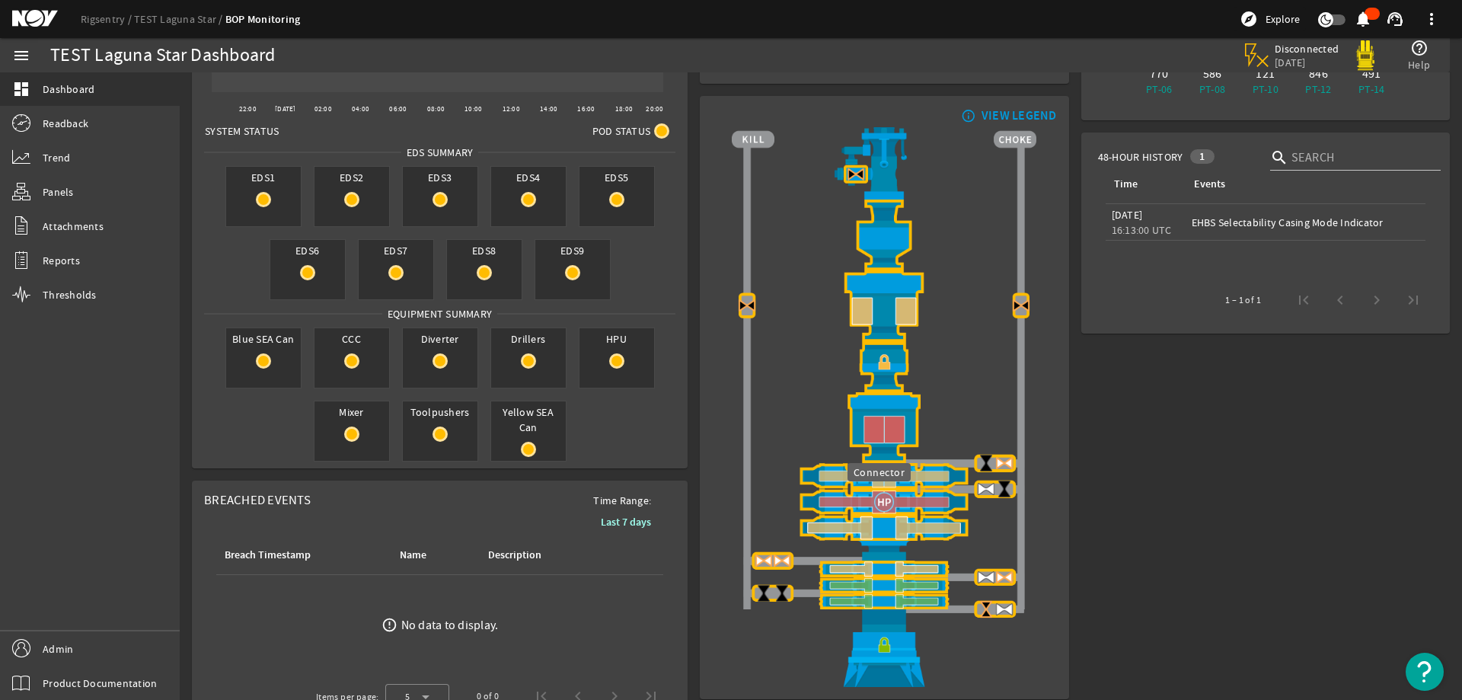
scroll to position [125, 0]
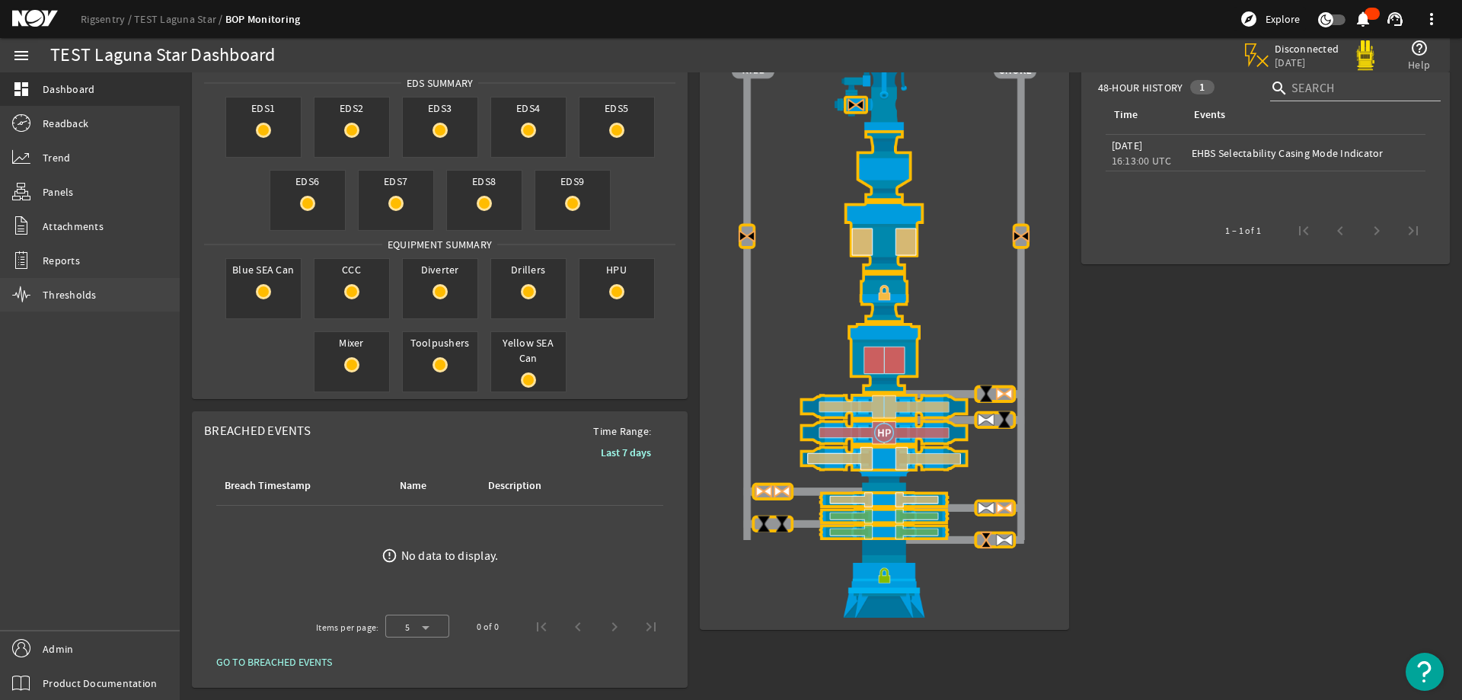
click at [66, 297] on span "Thresholds" at bounding box center [70, 294] width 54 height 15
